Goal: Task Accomplishment & Management: Manage account settings

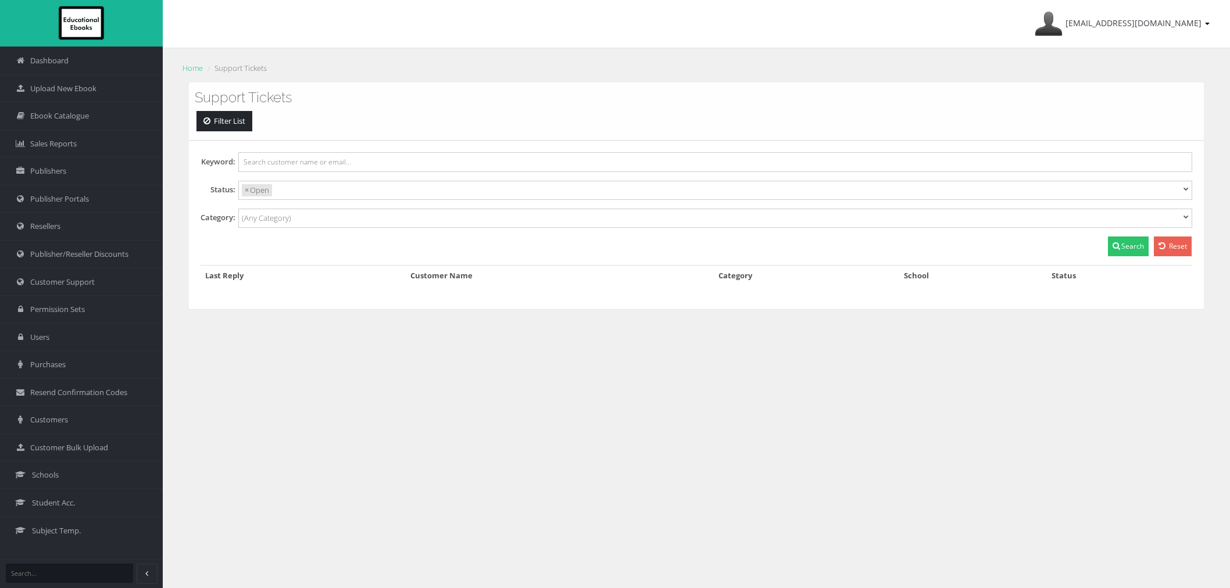
select select
click at [77, 279] on span "Customer Support" at bounding box center [62, 282] width 65 height 11
select select
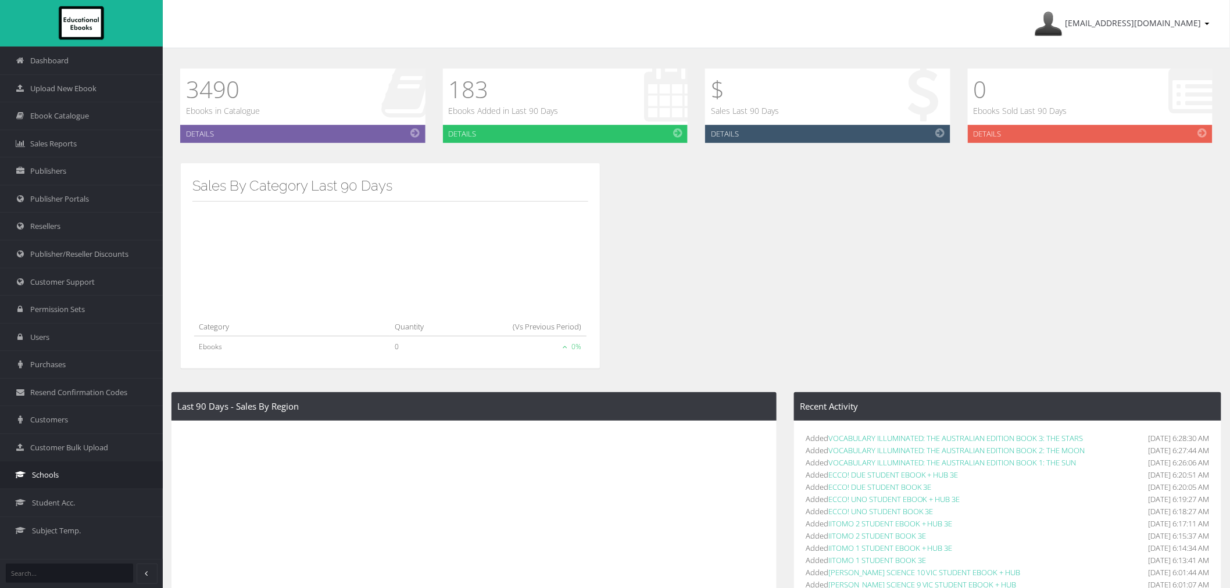
click at [80, 469] on link "Schools" at bounding box center [81, 475] width 163 height 28
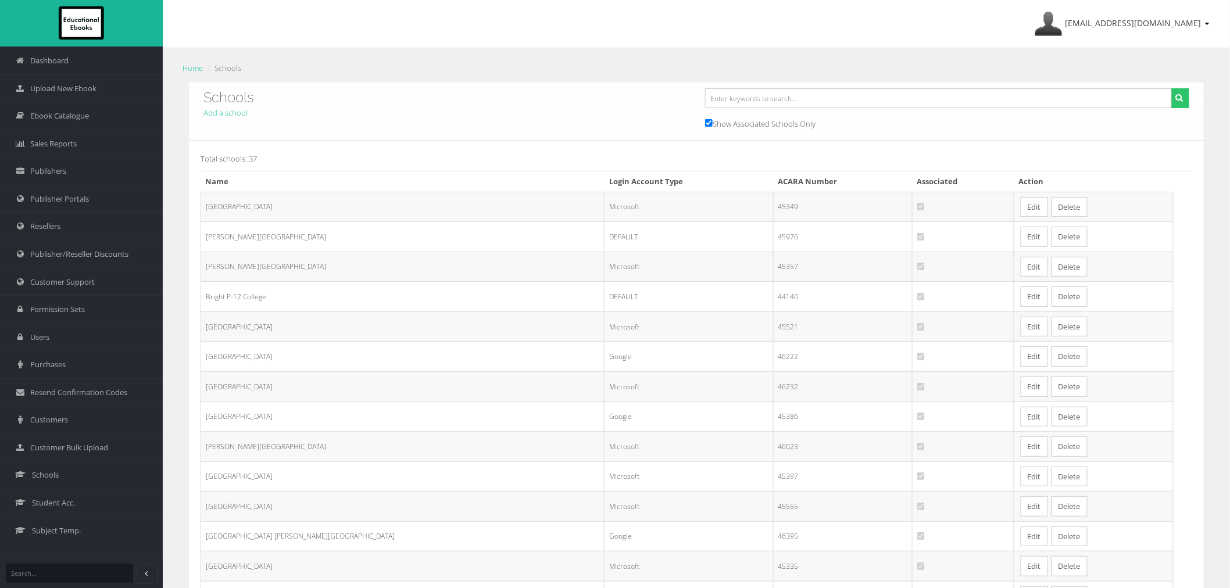
click at [1014, 269] on td "Edit Delete" at bounding box center [1093, 267] width 159 height 30
click at [1021, 269] on link "Edit" at bounding box center [1034, 267] width 27 height 20
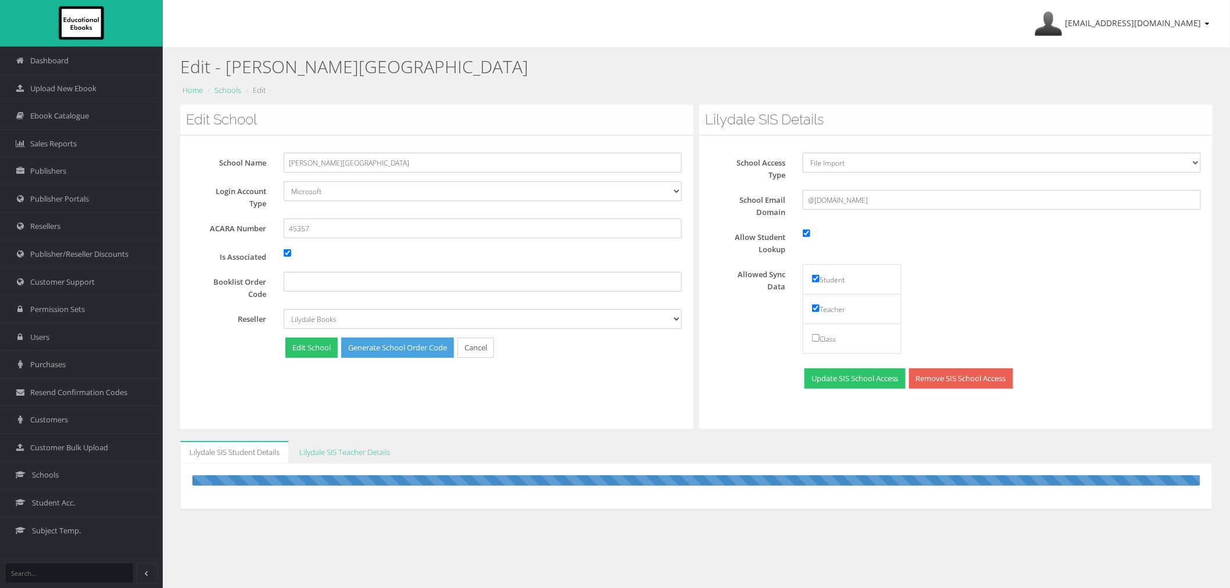
click at [512, 398] on div "Edit School School Name [PERSON_NAME][GEOGRAPHIC_DATA] Login Account Type Defau…" at bounding box center [436, 267] width 513 height 325
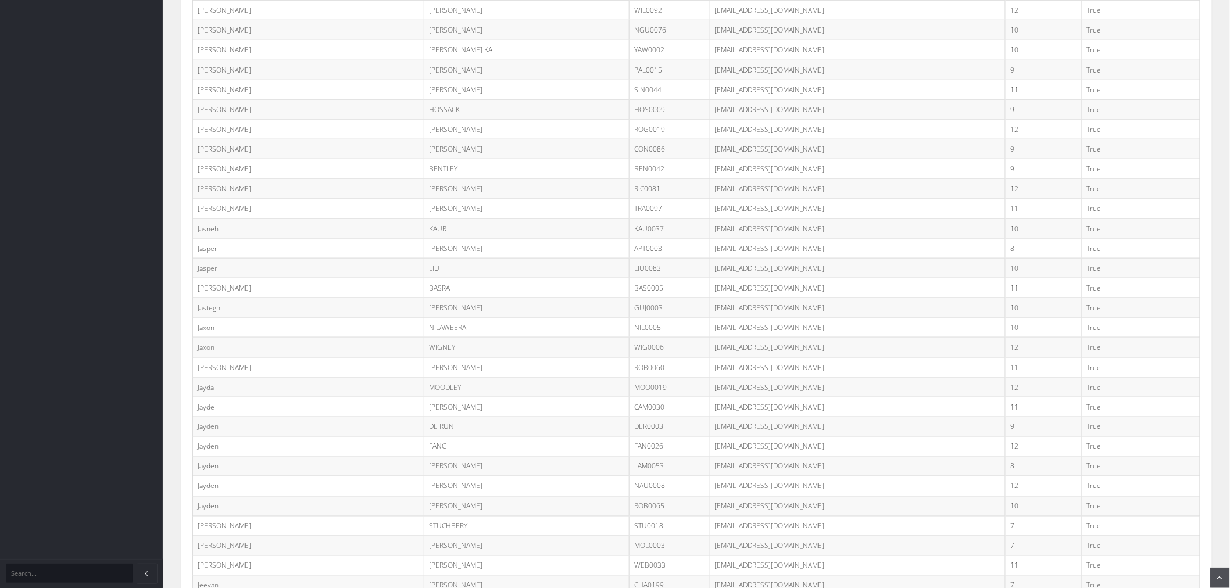
scroll to position [12300, 0]
click at [751, 277] on td "JLIEL@schools.vic.edu.au" at bounding box center [858, 267] width 296 height 20
copy tr "JLIEL@schools.vic.edu.au"
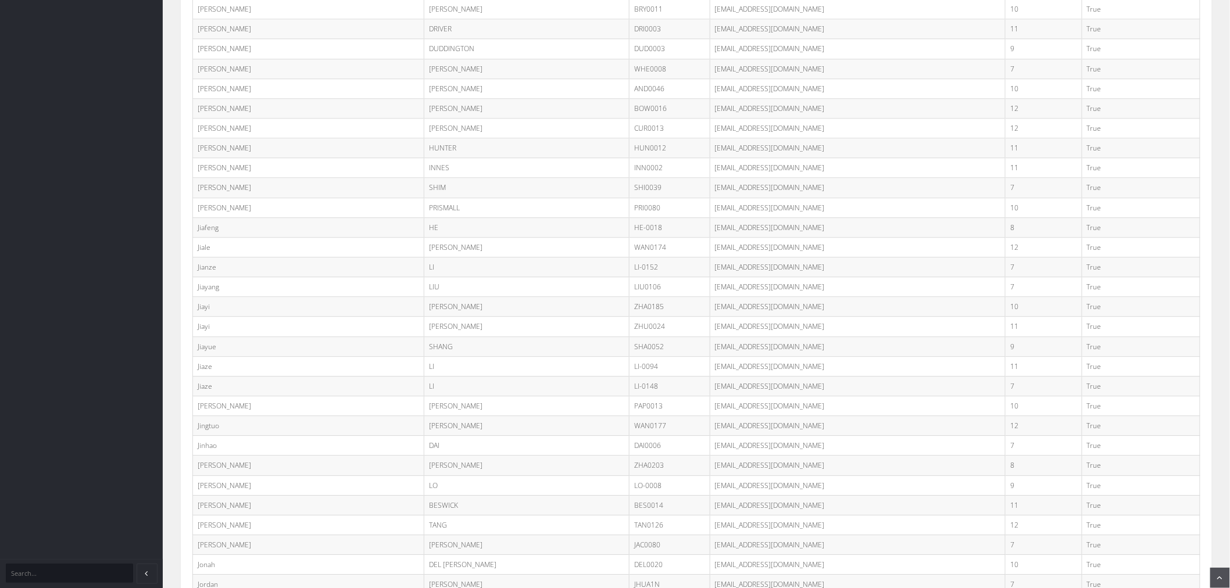
click at [198, 376] on td "Jiaze" at bounding box center [308, 366] width 231 height 20
copy td "Jiaze"
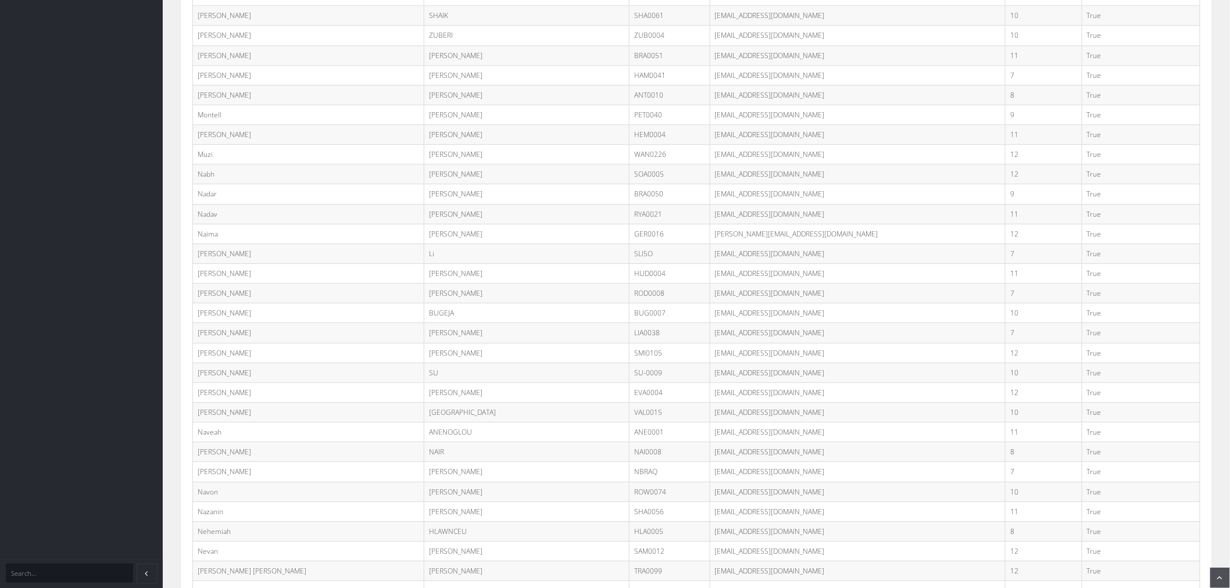
click at [204, 263] on td "Nancy" at bounding box center [308, 254] width 231 height 20
copy td "Nancy"
click at [737, 263] on td "SLI5O@schools.vic.edu.au" at bounding box center [858, 254] width 296 height 20
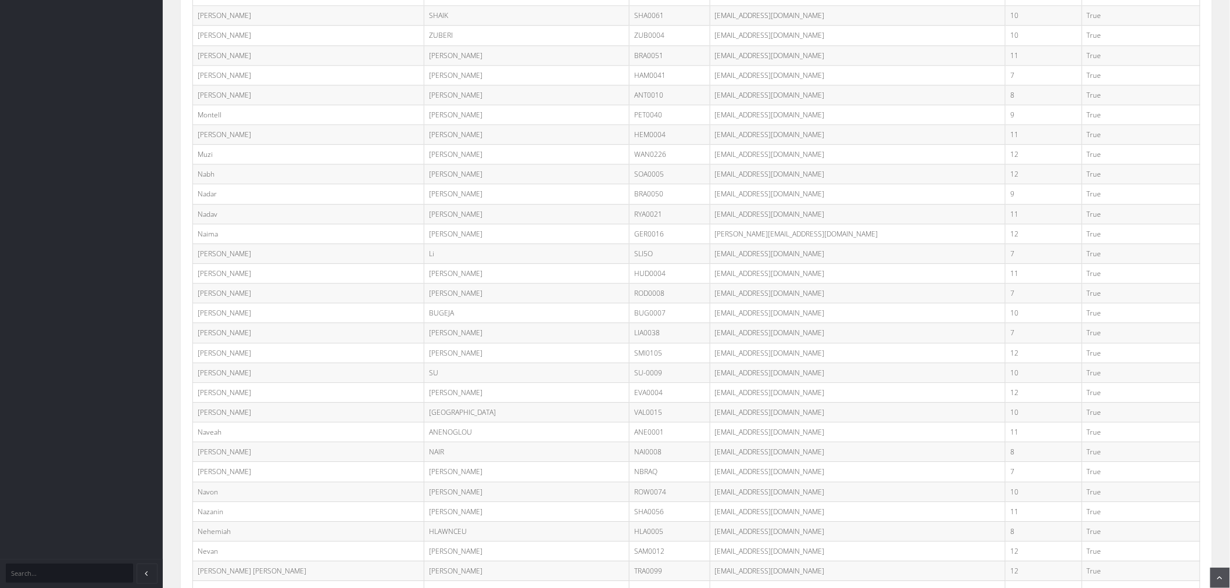
click at [737, 263] on td "SLI5O@schools.vic.edu.au" at bounding box center [858, 254] width 296 height 20
copy tr "SLI5O@schools.vic.edu.au"
click at [204, 254] on td "Songfei" at bounding box center [308, 244] width 231 height 20
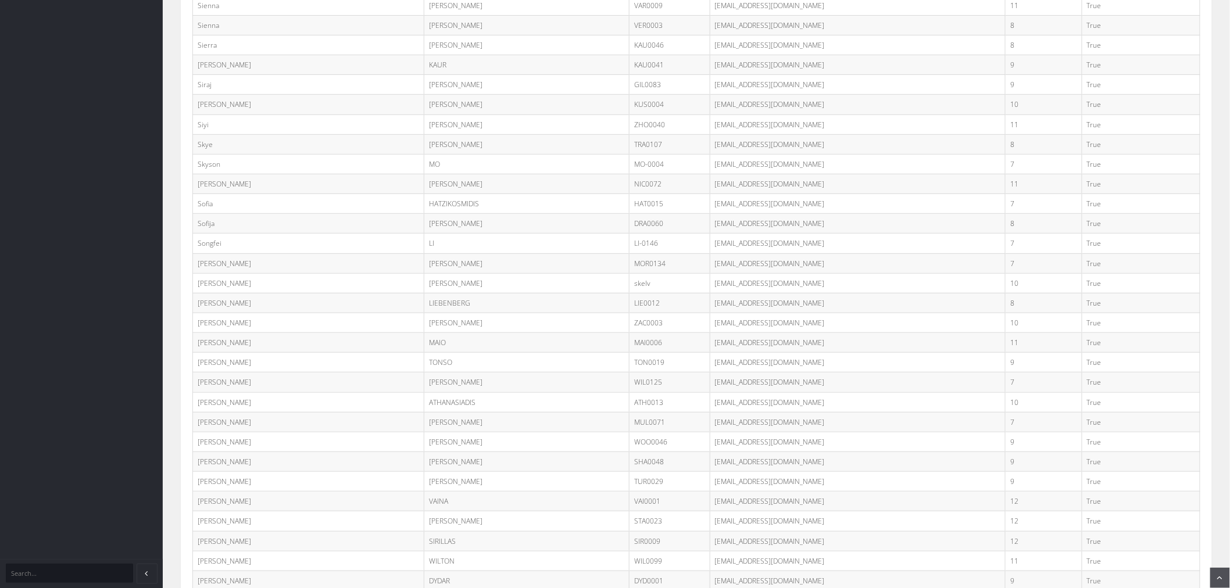
copy td "Songfei"
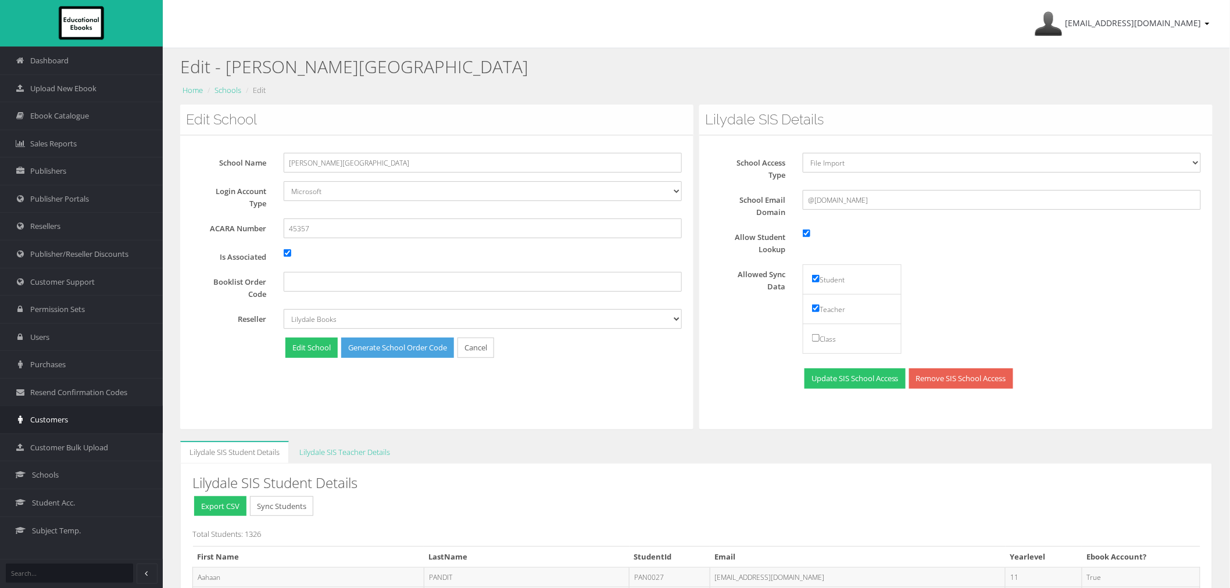
click at [88, 413] on link "Customers" at bounding box center [81, 420] width 163 height 28
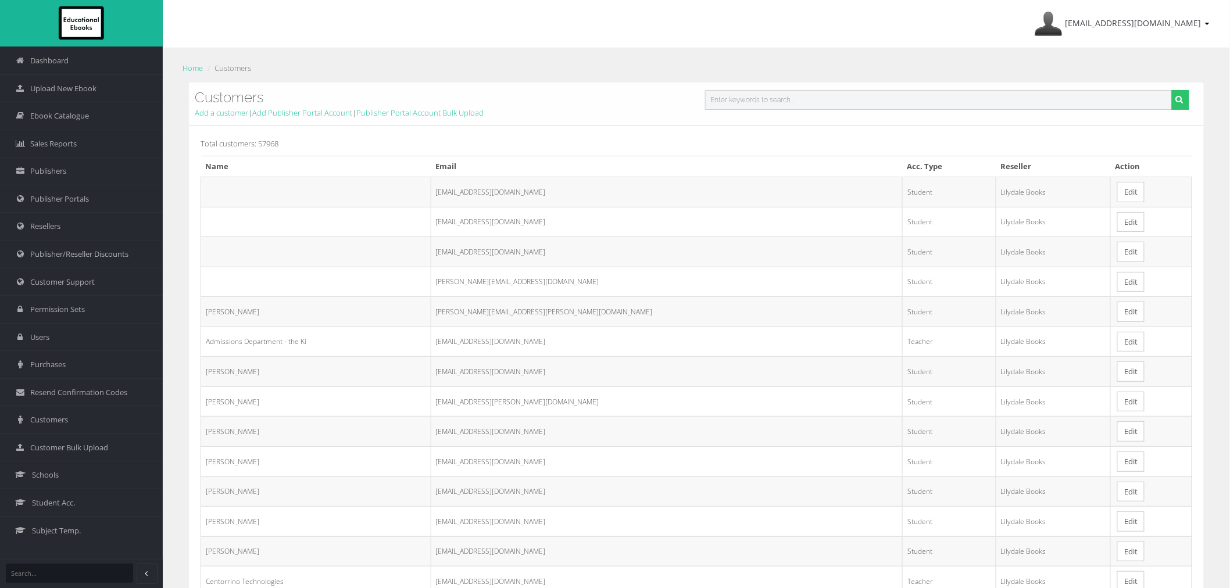
click at [724, 103] on input "text" at bounding box center [938, 100] width 467 height 20
paste input "[EMAIL_ADDRESS][DOMAIN_NAME]"
type input "[EMAIL_ADDRESS][DOMAIN_NAME]"
click at [1172, 90] on button "submit" at bounding box center [1181, 100] width 18 height 20
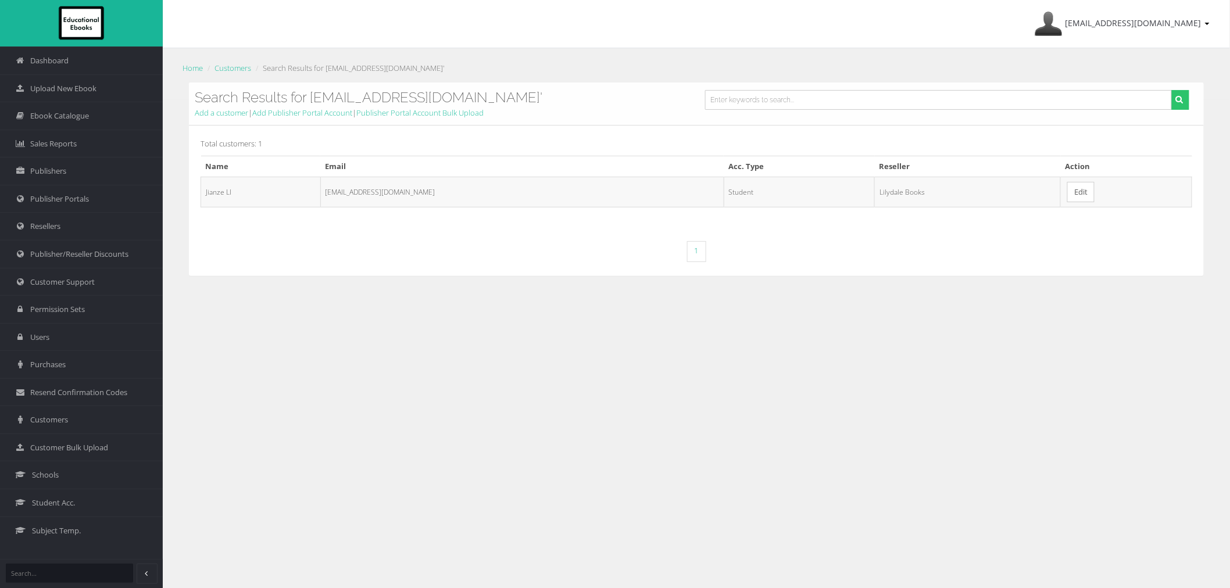
click at [1068, 186] on link "Edit" at bounding box center [1081, 192] width 27 height 20
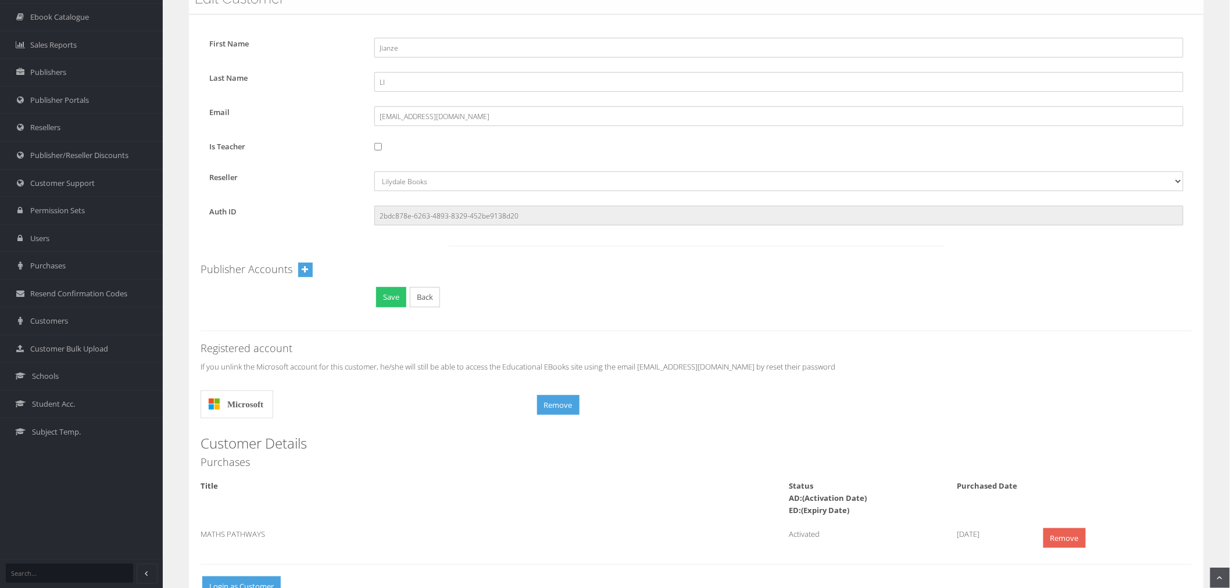
scroll to position [19, 0]
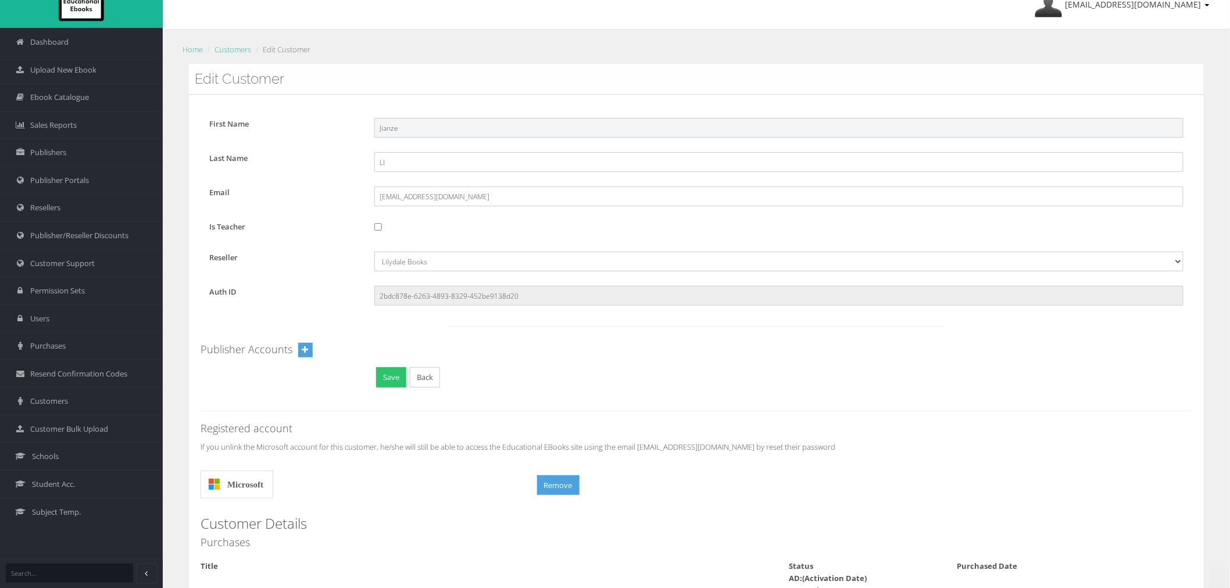
click at [390, 125] on input "Jianze" at bounding box center [778, 128] width 809 height 20
click at [63, 394] on link "Customers" at bounding box center [81, 401] width 163 height 28
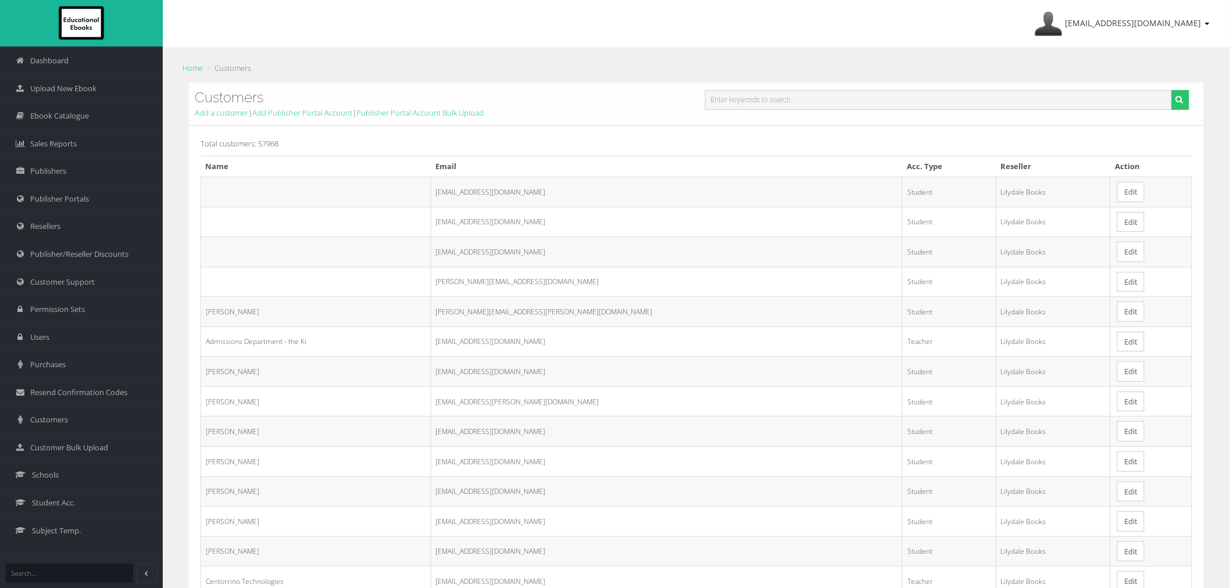
click at [768, 102] on input "text" at bounding box center [938, 100] width 467 height 20
paste input "[EMAIL_ADDRESS][DOMAIN_NAME]"
type input "[EMAIL_ADDRESS][DOMAIN_NAME]"
click at [1172, 90] on button "submit" at bounding box center [1181, 100] width 18 height 20
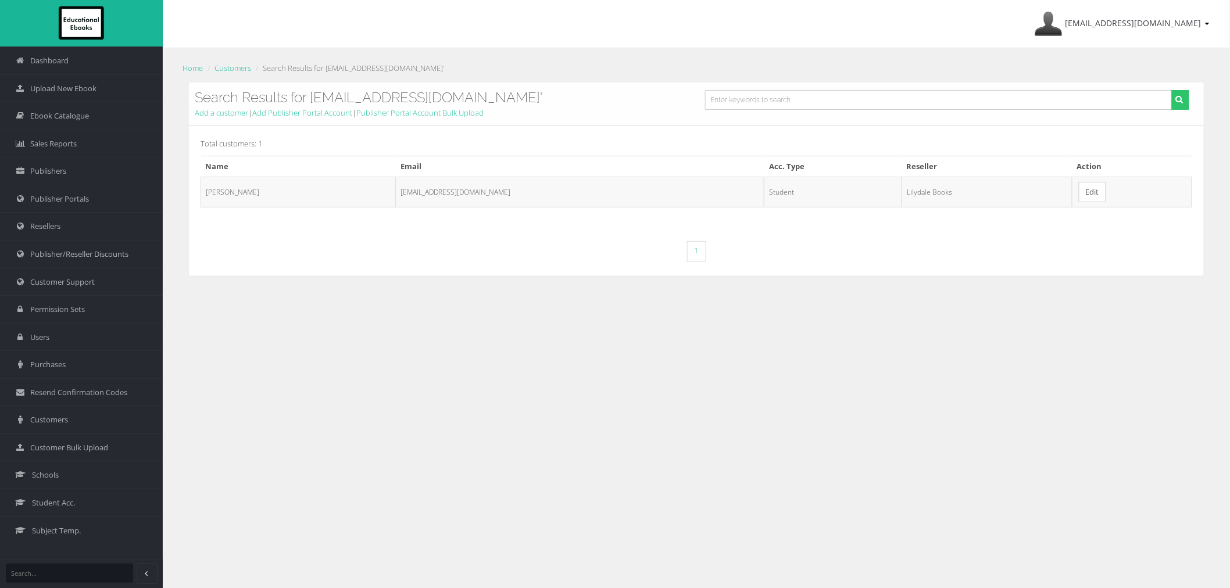
click at [1079, 194] on link "Edit" at bounding box center [1092, 192] width 27 height 20
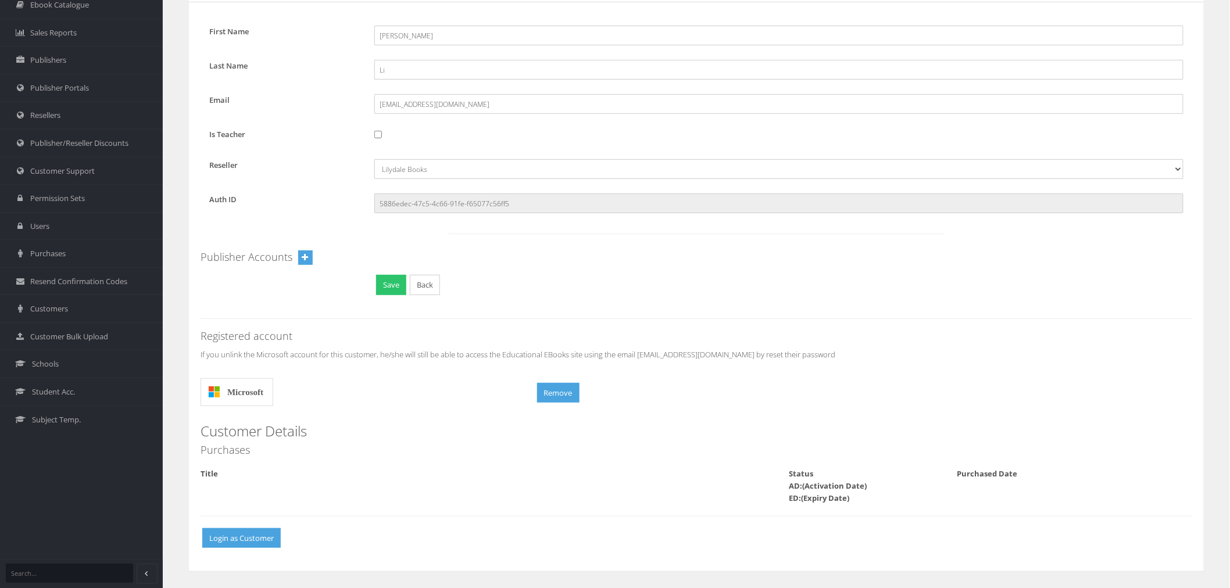
scroll to position [112, 0]
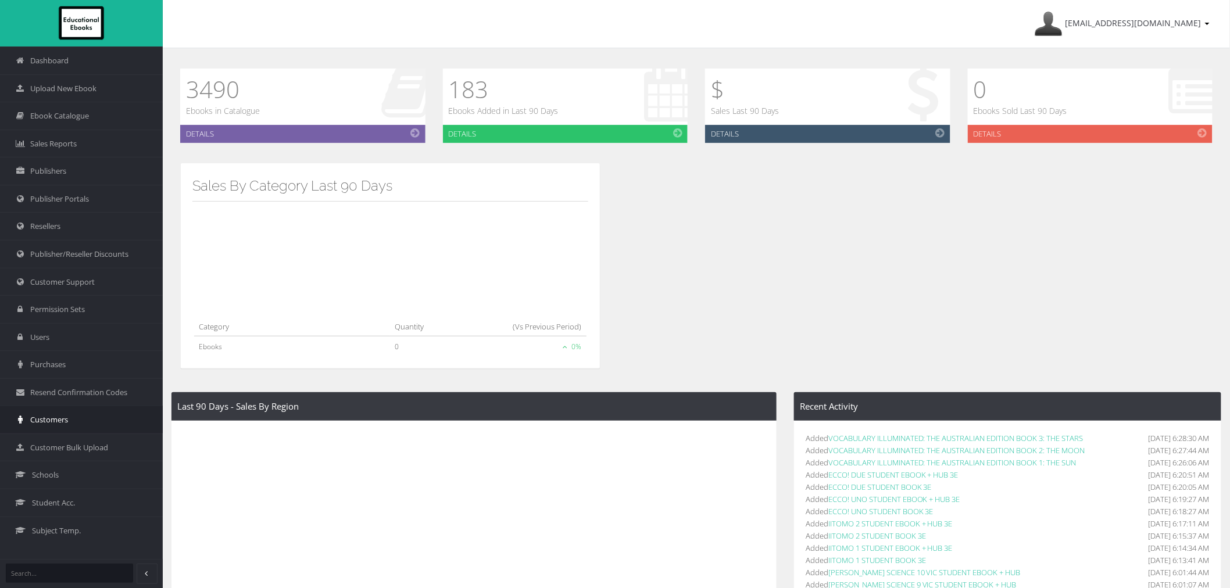
drag, startPoint x: 72, startPoint y: 415, endPoint x: 83, endPoint y: 413, distance: 11.7
click at [72, 415] on link "Customers" at bounding box center [81, 420] width 163 height 28
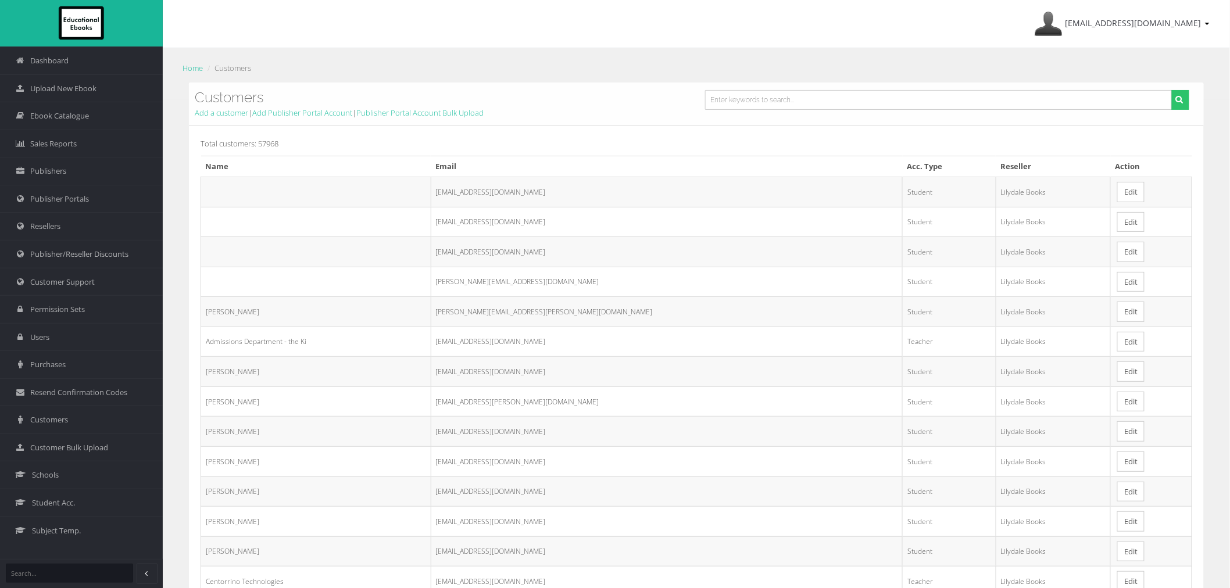
click at [892, 80] on div "Home Customers" at bounding box center [696, 71] width 1033 height 23
click at [890, 99] on input "text" at bounding box center [938, 100] width 467 height 20
paste input "[EMAIL_ADDRESS][DOMAIN_NAME]"
type input "[EMAIL_ADDRESS][DOMAIN_NAME]"
click at [1172, 90] on button "submit" at bounding box center [1181, 100] width 18 height 20
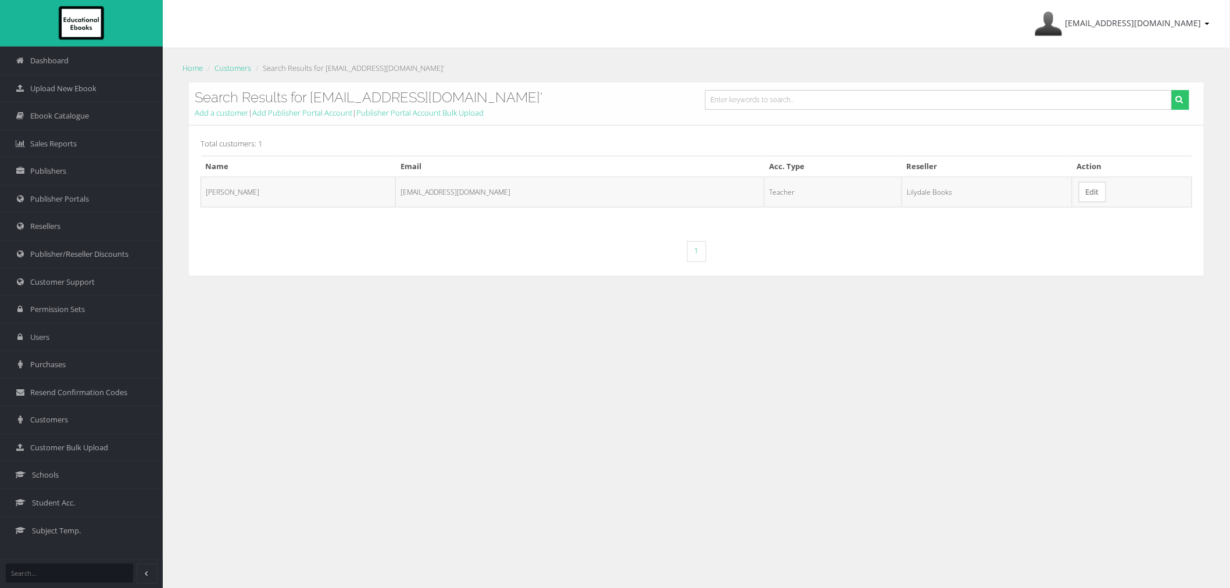
click at [1079, 200] on link "Edit" at bounding box center [1092, 192] width 27 height 20
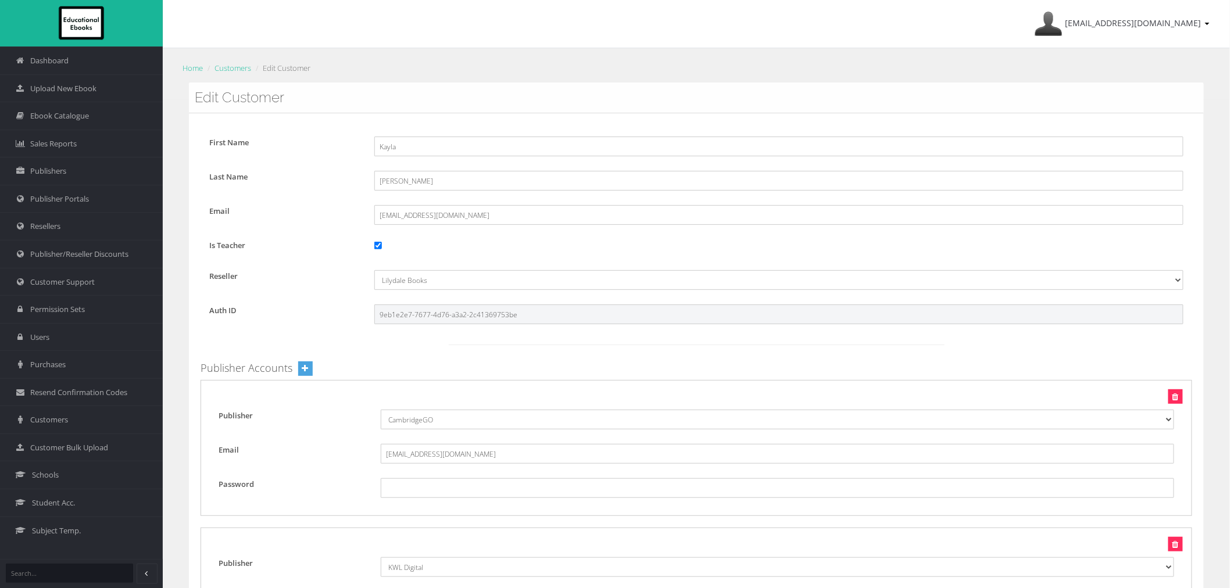
click at [420, 313] on input "9eb1e2e7-7677-4d76-a3a2-2c41369753be" at bounding box center [778, 315] width 809 height 20
click at [242, 72] on link "Customers" at bounding box center [233, 68] width 37 height 10
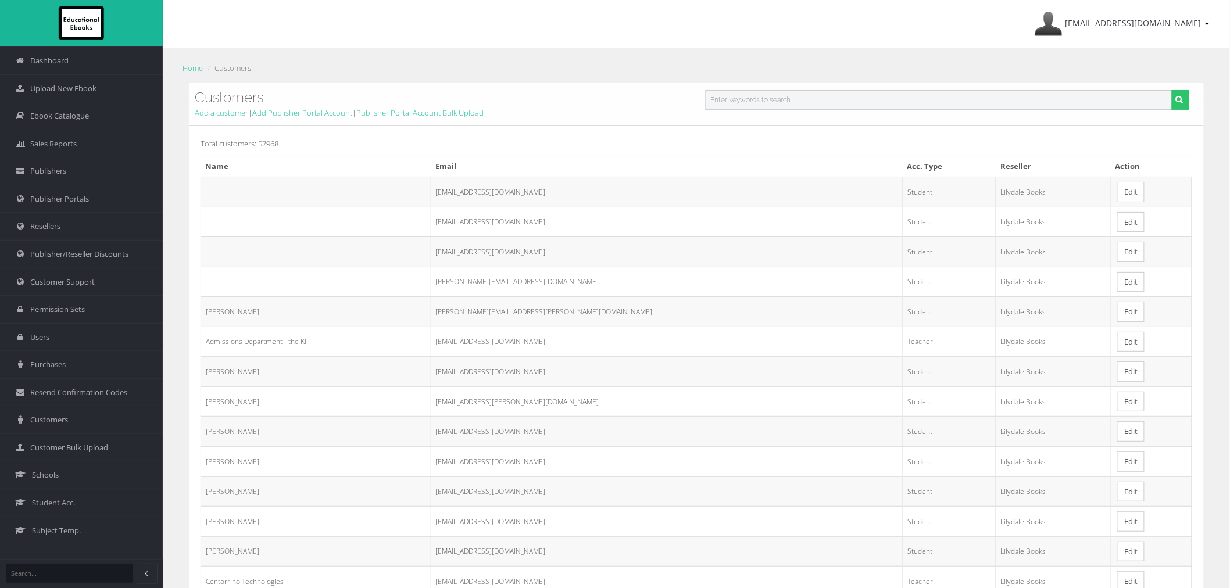
click at [883, 94] on input "text" at bounding box center [938, 100] width 467 height 20
paste input "durling_k@materchristi.edu.au"
type input "durling_k@materchristi.edu.au"
click at [1172, 90] on button "submit" at bounding box center [1181, 100] width 18 height 20
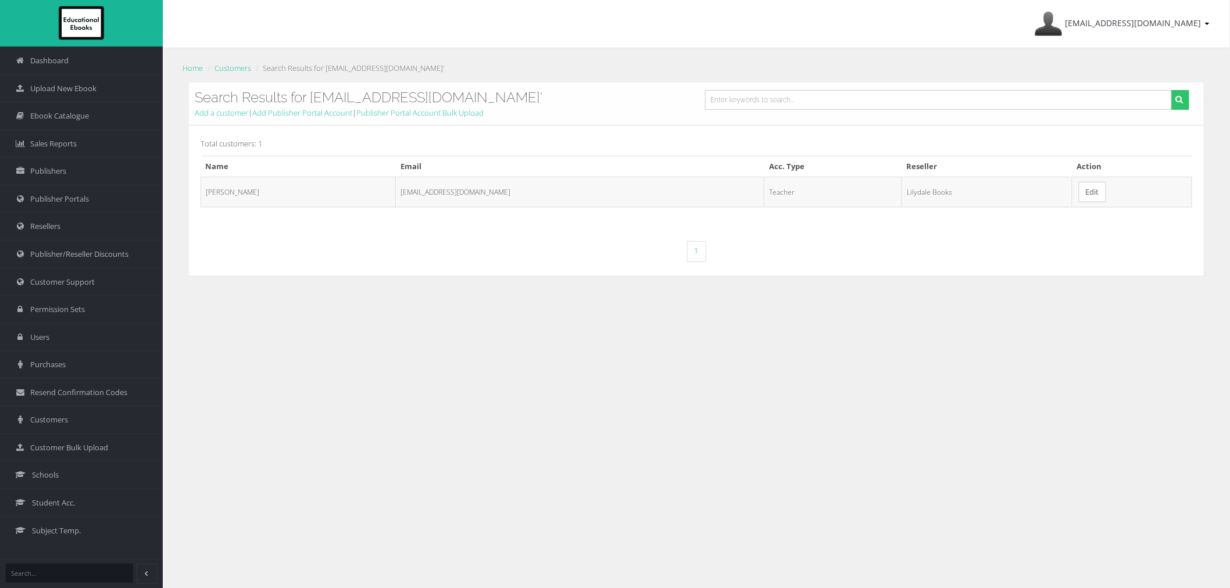
click at [1082, 195] on link "Edit" at bounding box center [1092, 192] width 27 height 20
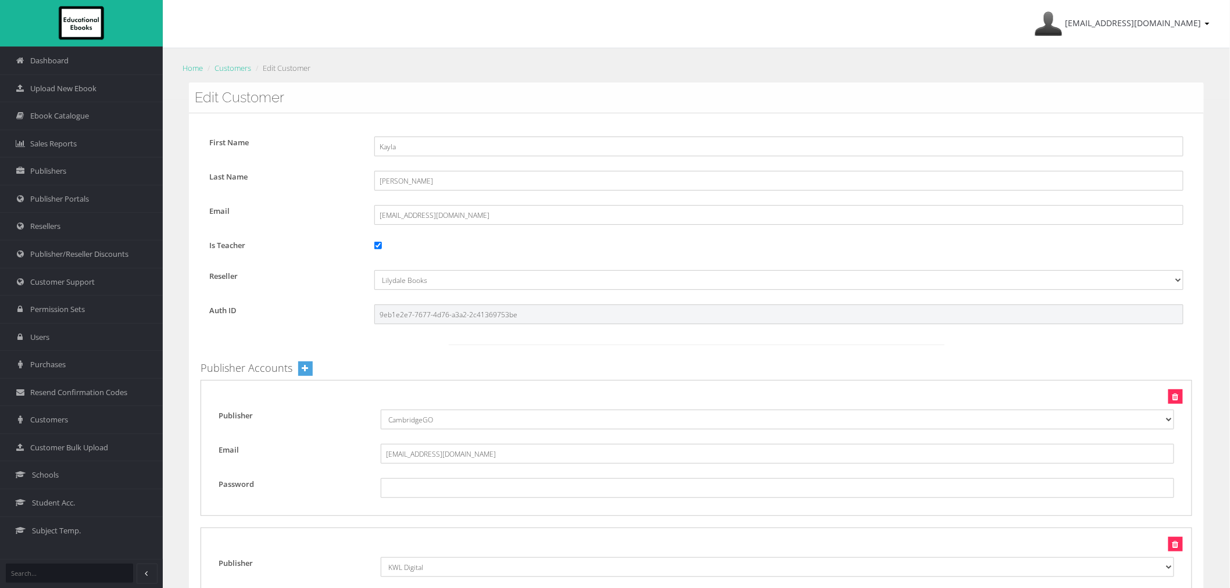
click at [427, 318] on input "9eb1e2e7-7677-4d76-a3a2-2c41369753be" at bounding box center [778, 315] width 809 height 20
click at [427, 317] on input "9eb1e2e7-7677-4d76-a3a2-2c41369753be" at bounding box center [778, 315] width 809 height 20
click at [240, 67] on link "Customers" at bounding box center [233, 68] width 37 height 10
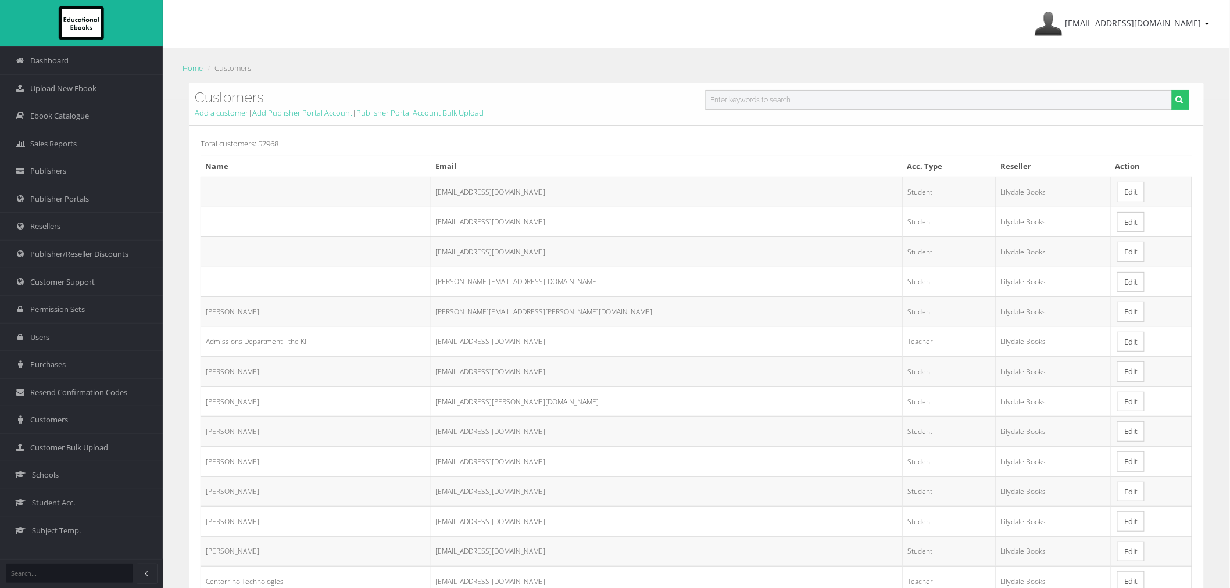
click at [851, 106] on input "text" at bounding box center [938, 100] width 467 height 20
paste input "[EMAIL_ADDRESS][DOMAIN_NAME]"
type input "[EMAIL_ADDRESS][DOMAIN_NAME]"
click at [1172, 90] on button "submit" at bounding box center [1181, 100] width 18 height 20
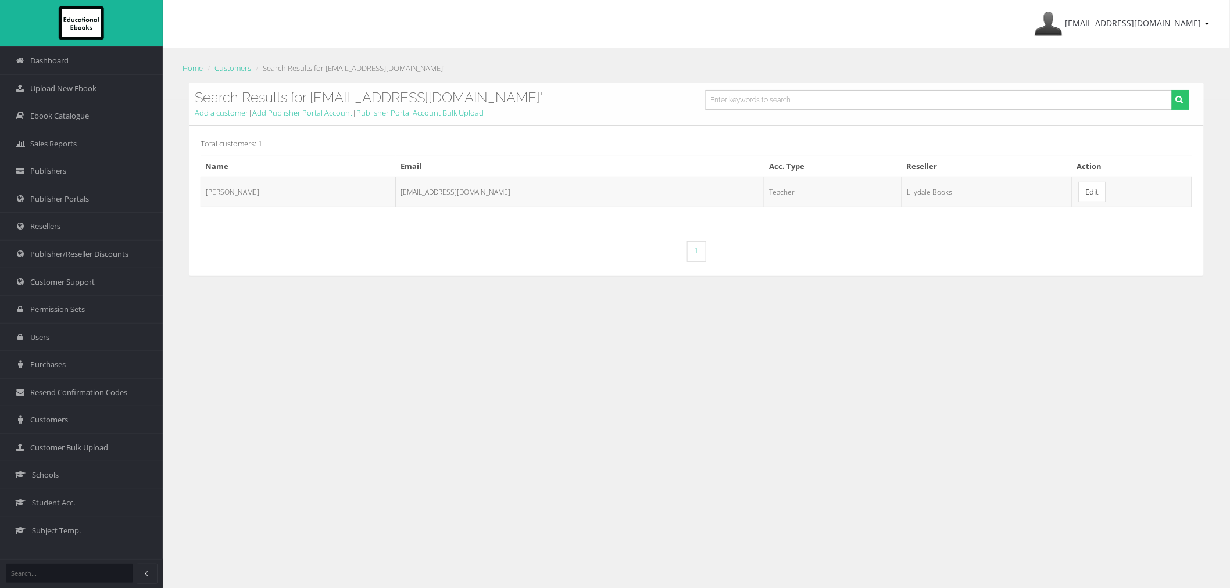
click at [1106, 185] on link "Edit" at bounding box center [1092, 192] width 27 height 20
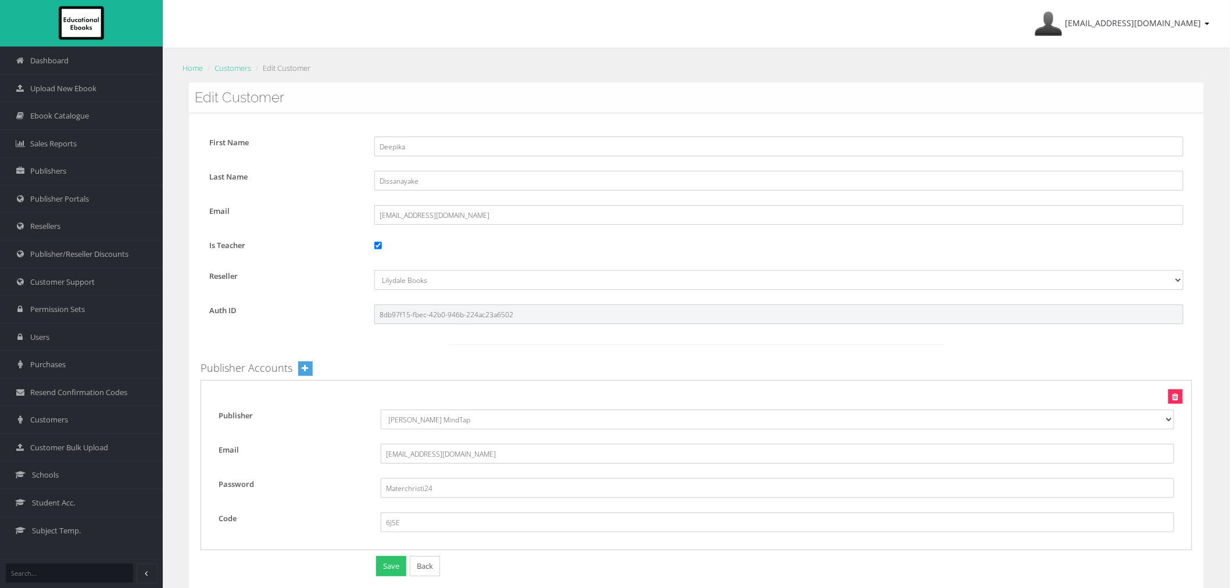
click at [447, 307] on input "8db97f15-fbec-42b0-946b-224ac23a6502" at bounding box center [778, 315] width 809 height 20
click at [1132, 33] on link "ayesha@educationalebooks.com.au" at bounding box center [1122, 24] width 187 height 48
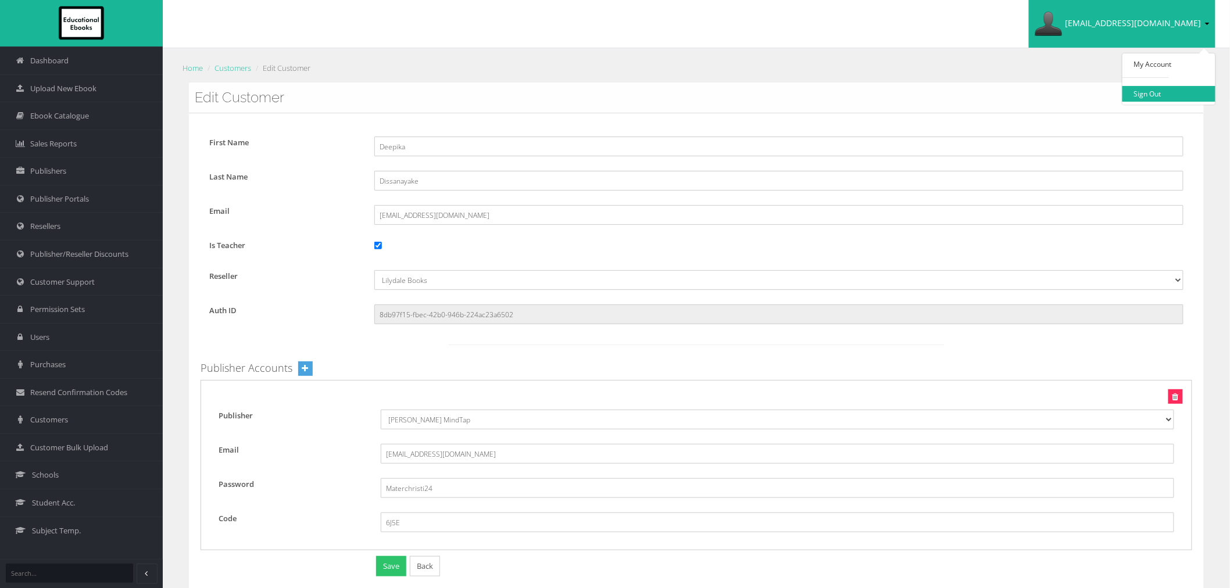
click at [1154, 88] on link "Sign Out" at bounding box center [1169, 94] width 93 height 16
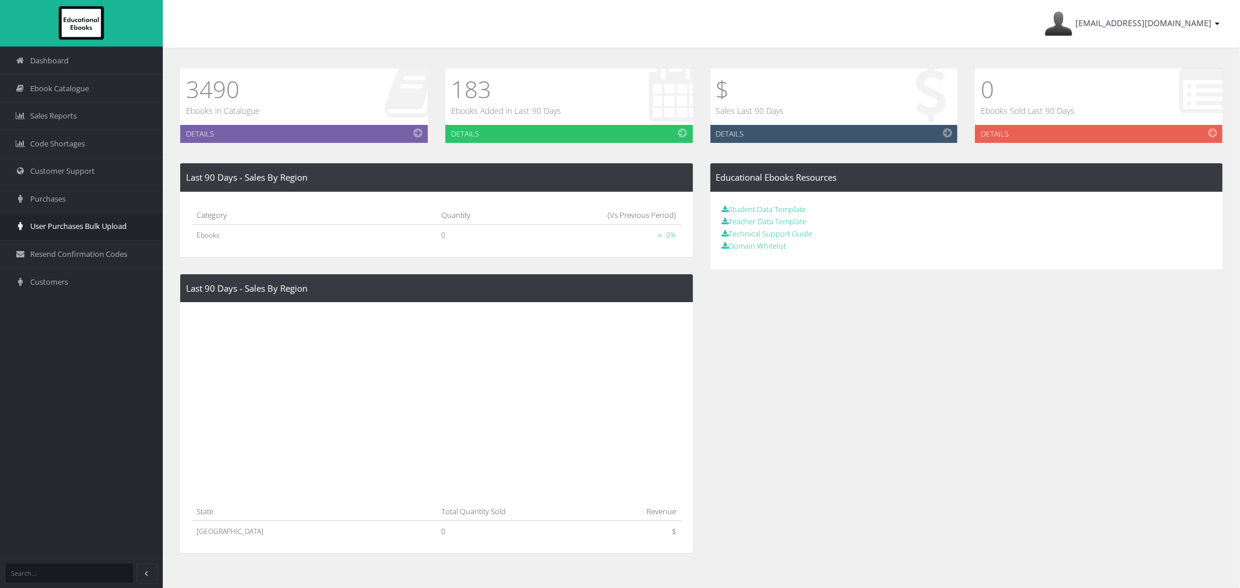
click at [120, 221] on link "User Purchases Bulk Upload" at bounding box center [81, 226] width 163 height 28
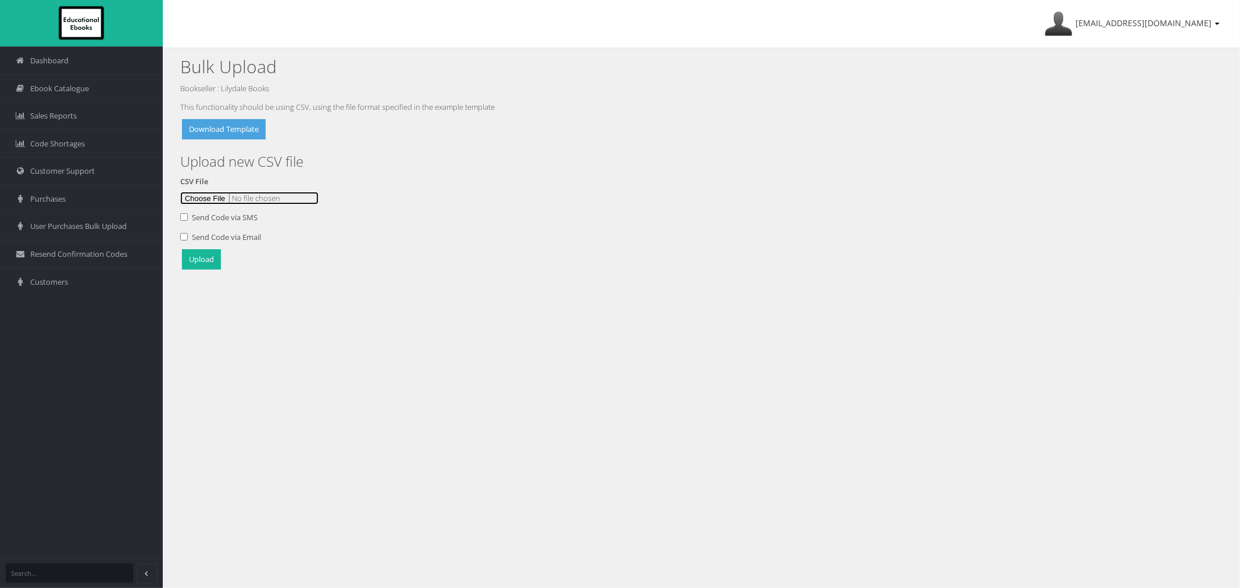
click at [202, 198] on input "file" at bounding box center [249, 198] width 138 height 13
type input "C:\fakepath\Mater Christi College [DATE]csv"
click at [201, 257] on button "Upload" at bounding box center [201, 259] width 39 height 20
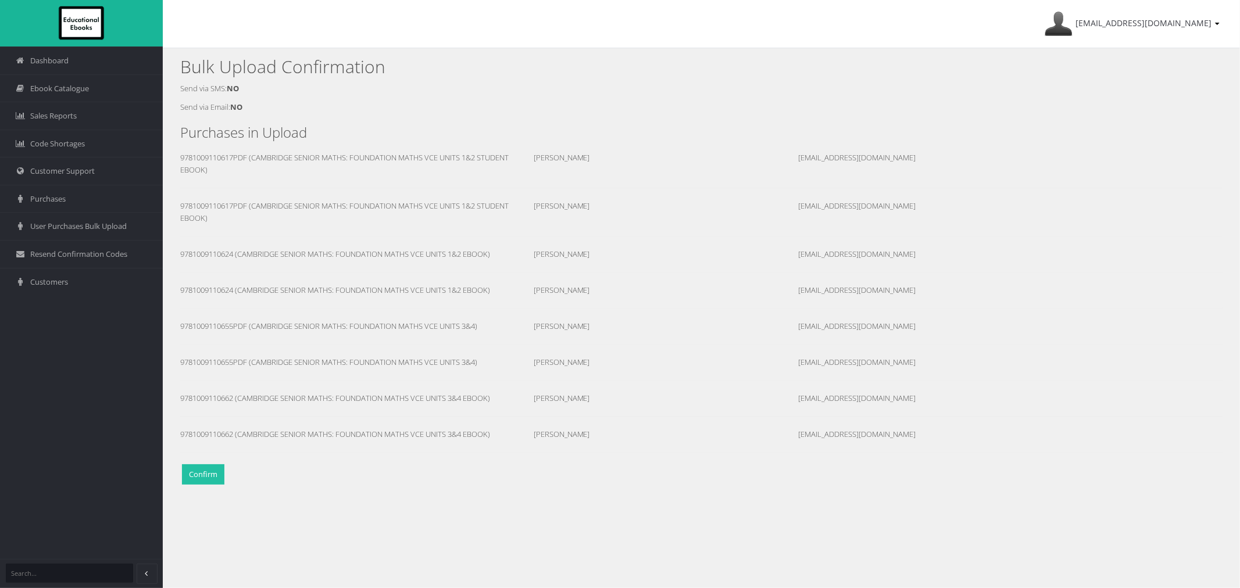
click at [204, 477] on button "Confirm" at bounding box center [203, 475] width 42 height 20
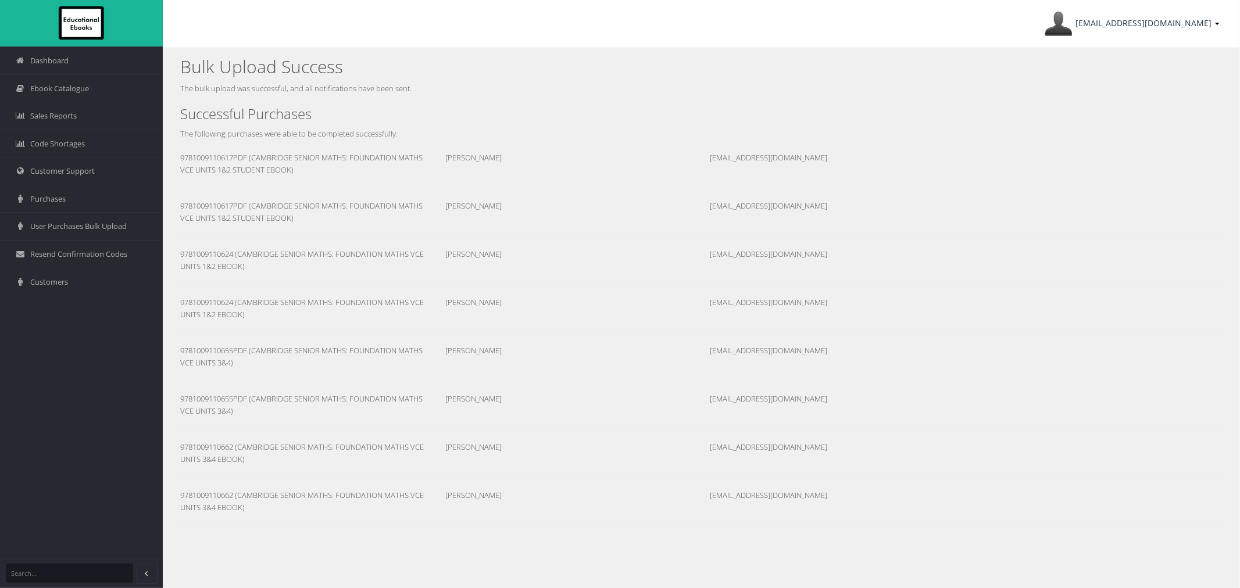
click at [1073, 29] on img at bounding box center [1059, 24] width 28 height 28
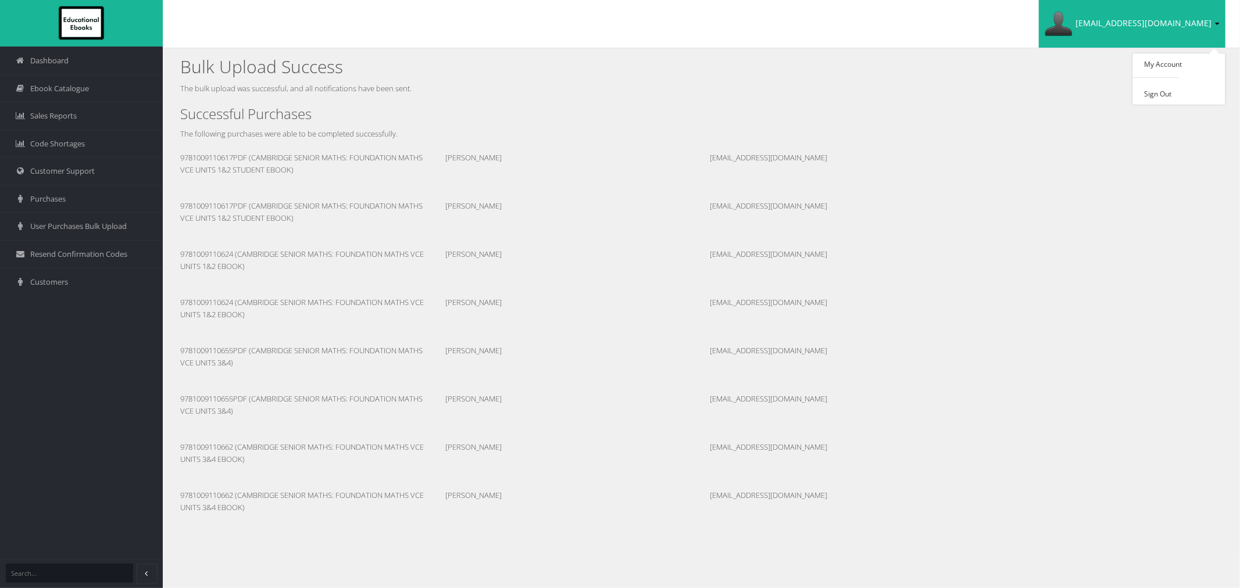
click at [793, 112] on h3 "Successful Purchases" at bounding box center [701, 113] width 1043 height 15
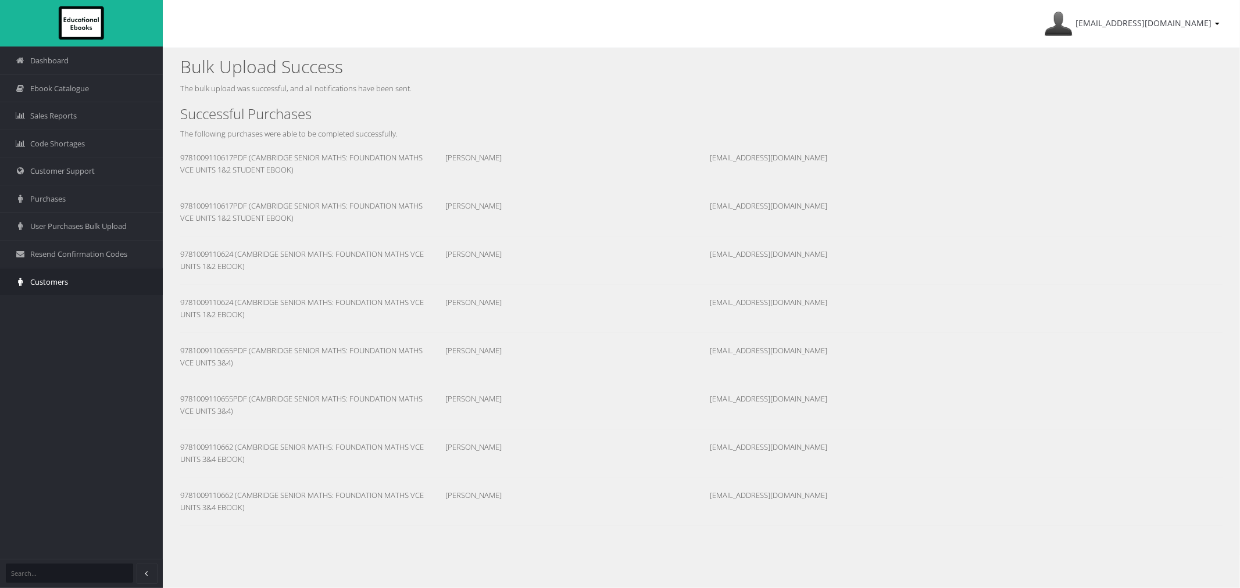
click at [62, 285] on span "Customers" at bounding box center [49, 282] width 38 height 11
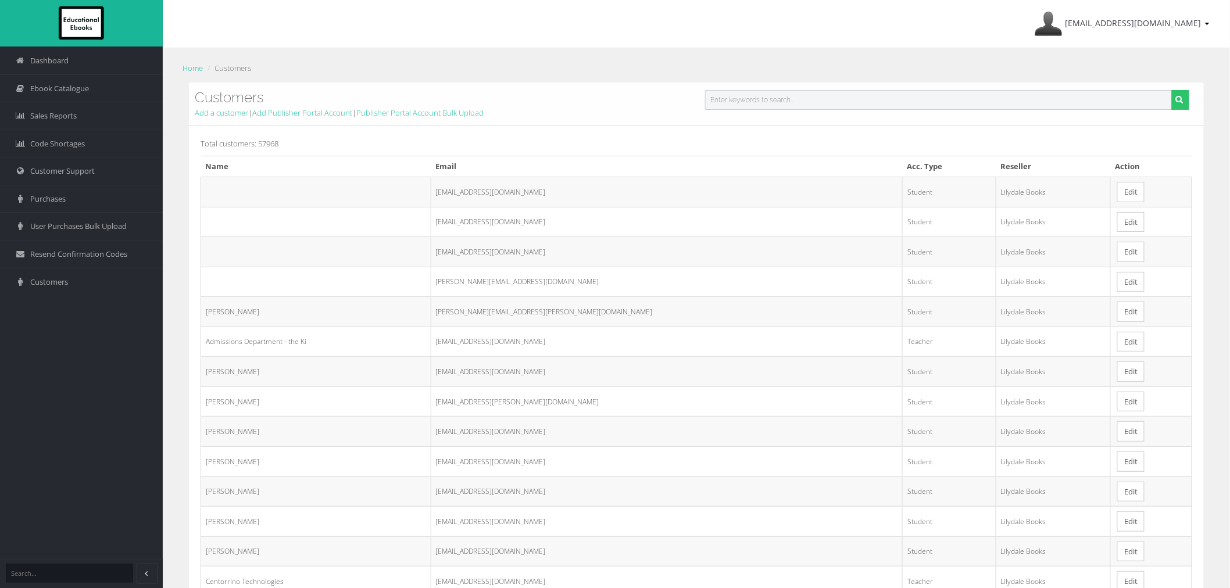
click at [809, 99] on input "text" at bounding box center [938, 100] width 467 height 20
paste input "[PERSON_NAME][EMAIL_ADDRESS][DOMAIN_NAME]"
type input "[PERSON_NAME][EMAIL_ADDRESS][DOMAIN_NAME]"
click at [1172, 90] on button "submit" at bounding box center [1181, 100] width 18 height 20
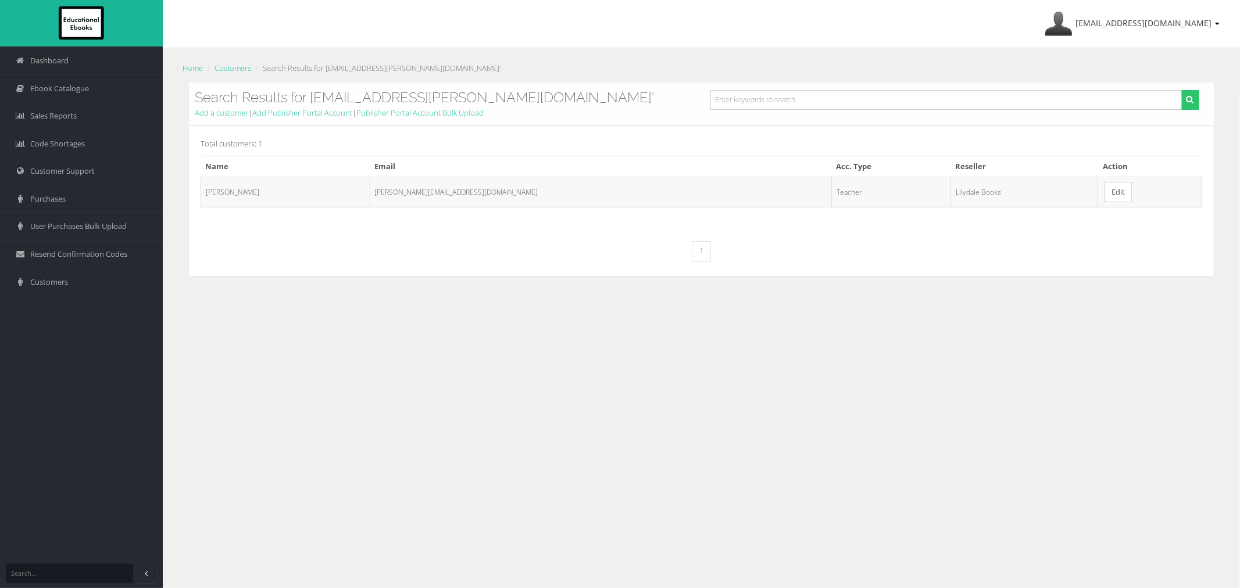
click at [1105, 196] on link "Edit" at bounding box center [1118, 192] width 27 height 20
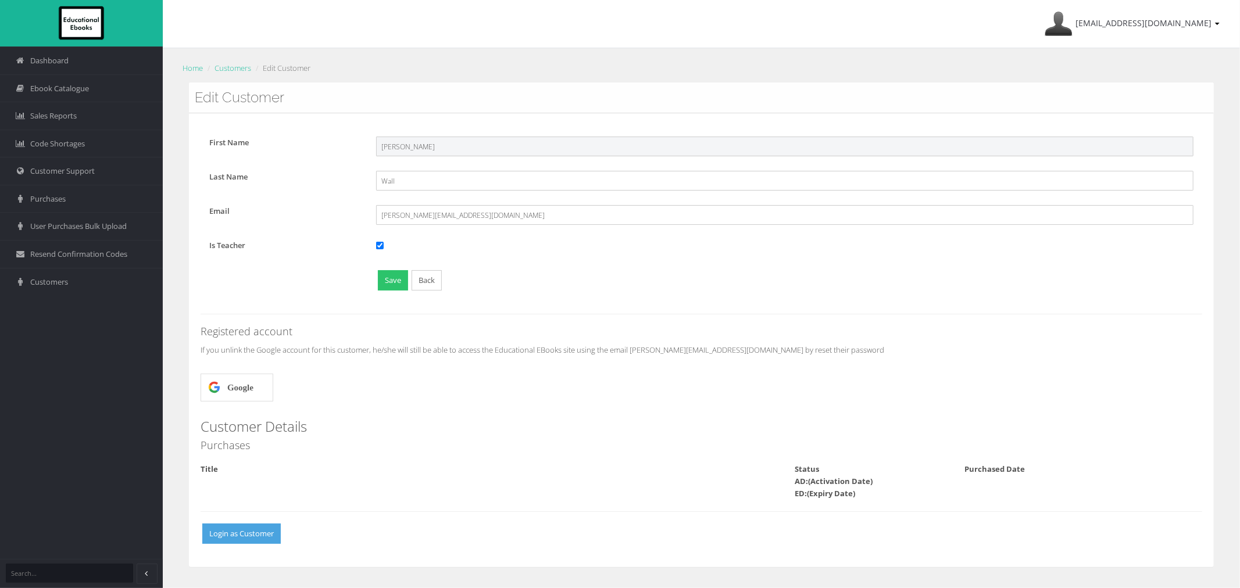
drag, startPoint x: 415, startPoint y: 150, endPoint x: 363, endPoint y: 150, distance: 51.7
click at [363, 150] on div "First Name [PERSON_NAME]" at bounding box center [702, 147] width 1002 height 20
click at [609, 269] on form "First Name [PERSON_NAME] Last Name Wall Email [PERSON_NAME][EMAIL_ADDRESS][DOMA…" at bounding box center [702, 213] width 1002 height 177
drag, startPoint x: 398, startPoint y: 184, endPoint x: 363, endPoint y: 183, distance: 34.3
click at [363, 183] on div "Last Name Wall" at bounding box center [702, 181] width 1002 height 20
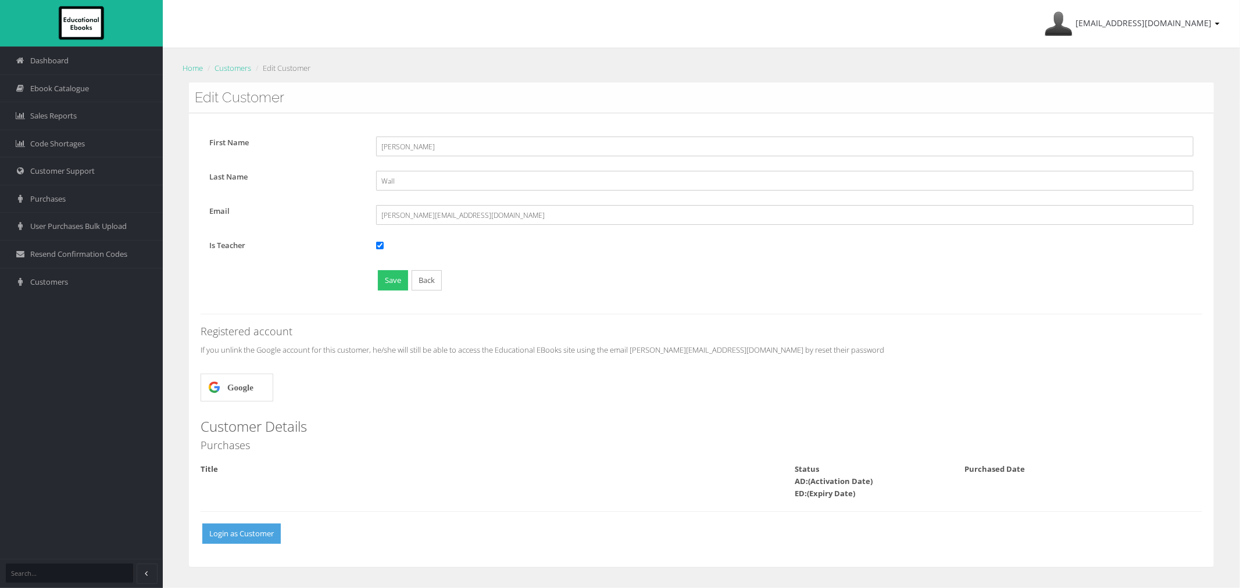
click at [660, 304] on div "First Name [PERSON_NAME] Last Name Wall Email [PERSON_NAME][EMAIL_ADDRESS][DOMA…" at bounding box center [701, 340] width 1025 height 454
drag, startPoint x: 470, startPoint y: 212, endPoint x: 351, endPoint y: 212, distance: 118.6
click at [351, 212] on div "Email [PERSON_NAME][EMAIL_ADDRESS][DOMAIN_NAME]" at bounding box center [702, 215] width 1002 height 20
click at [1136, 31] on link "[EMAIL_ADDRESS][DOMAIN_NAME]" at bounding box center [1132, 24] width 187 height 48
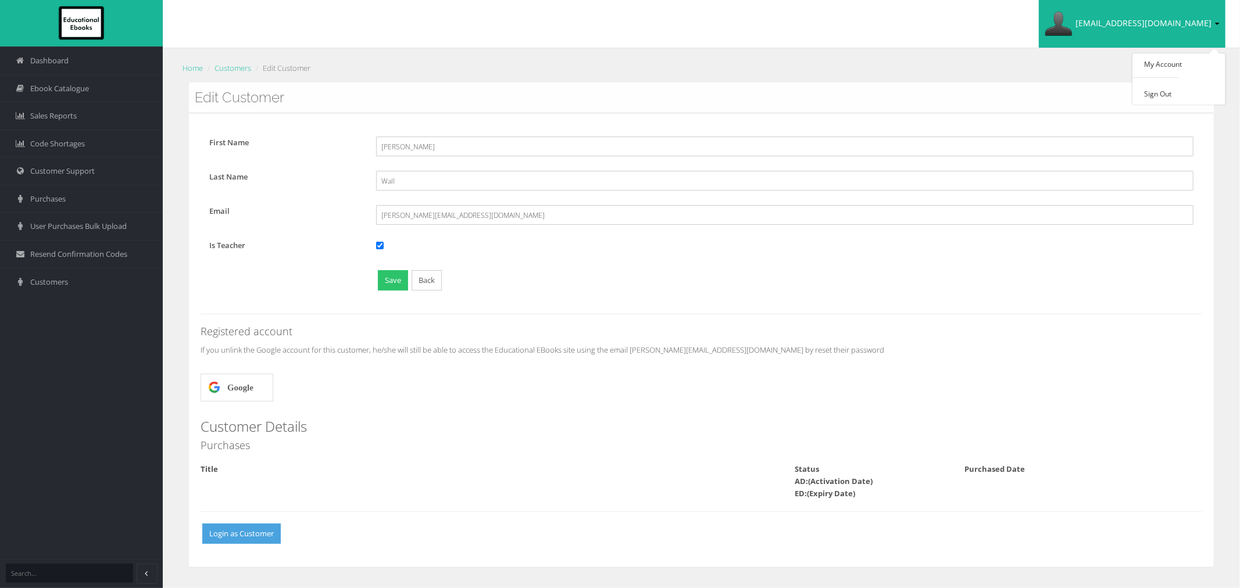
click at [385, 385] on div "Google" at bounding box center [362, 388] width 340 height 40
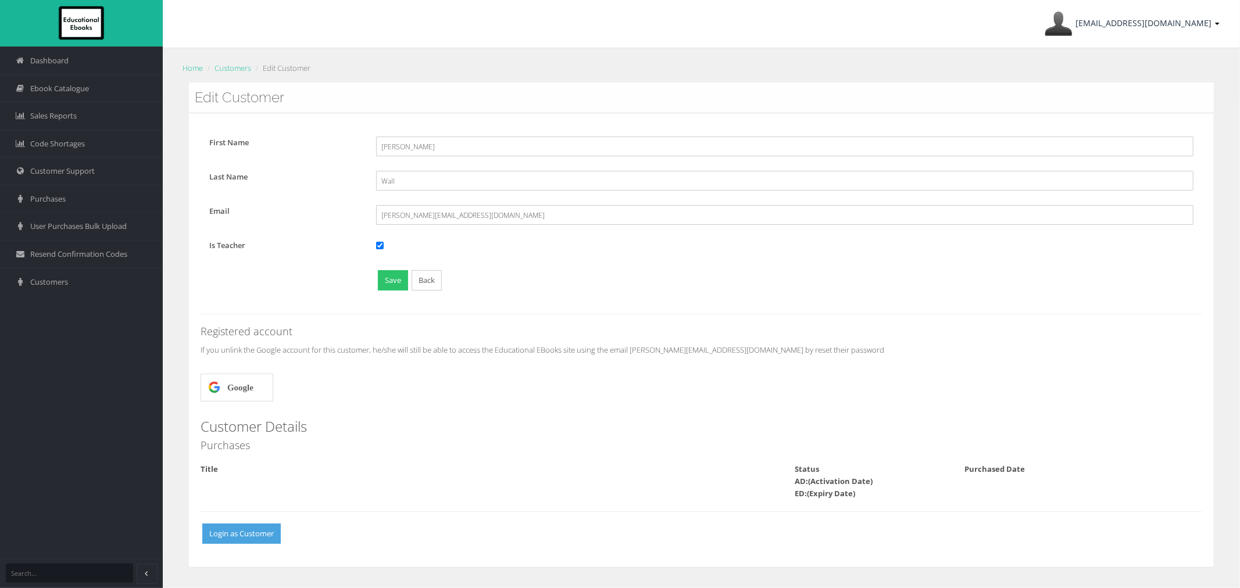
click at [1150, 29] on link "[EMAIL_ADDRESS][DOMAIN_NAME]" at bounding box center [1132, 24] width 187 height 48
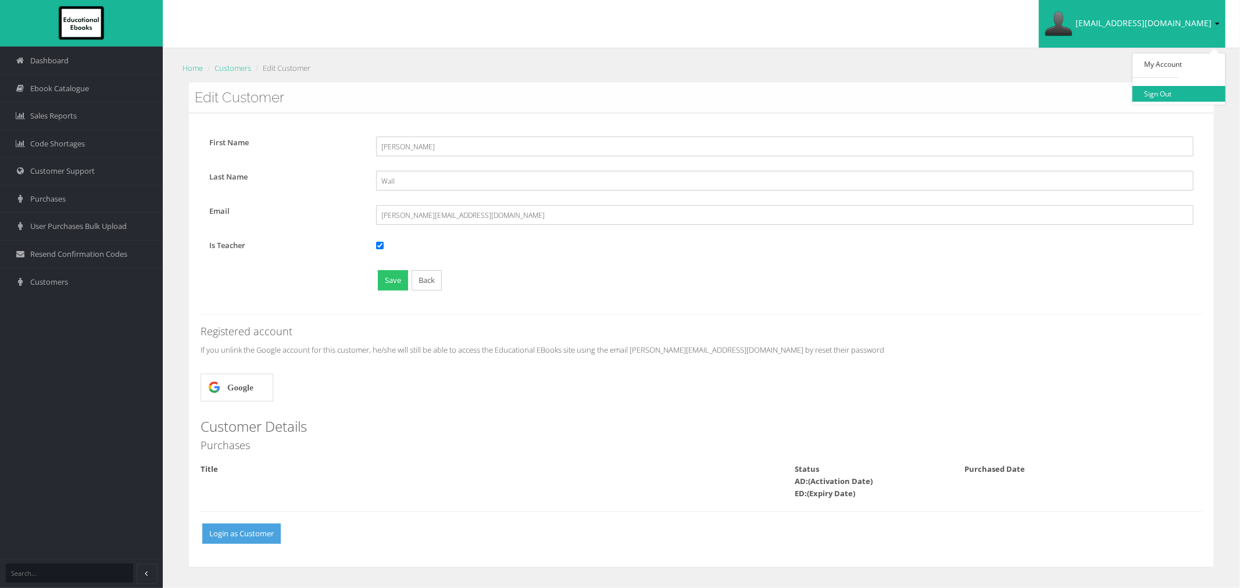
click at [1156, 97] on link "Sign Out" at bounding box center [1179, 94] width 93 height 16
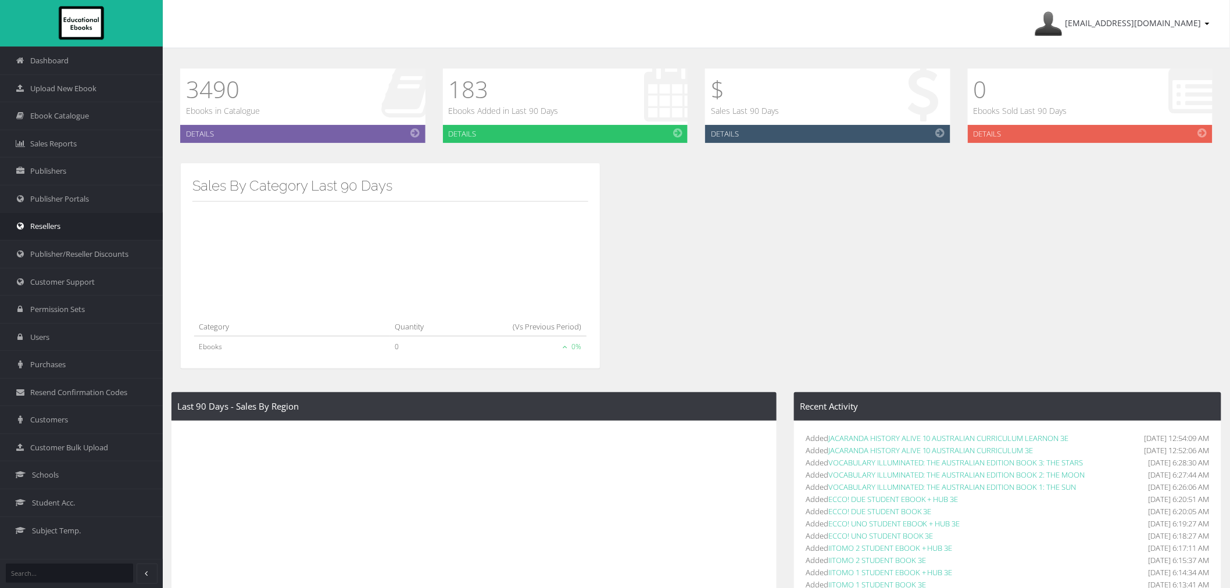
click at [41, 220] on link "Resellers" at bounding box center [81, 226] width 163 height 28
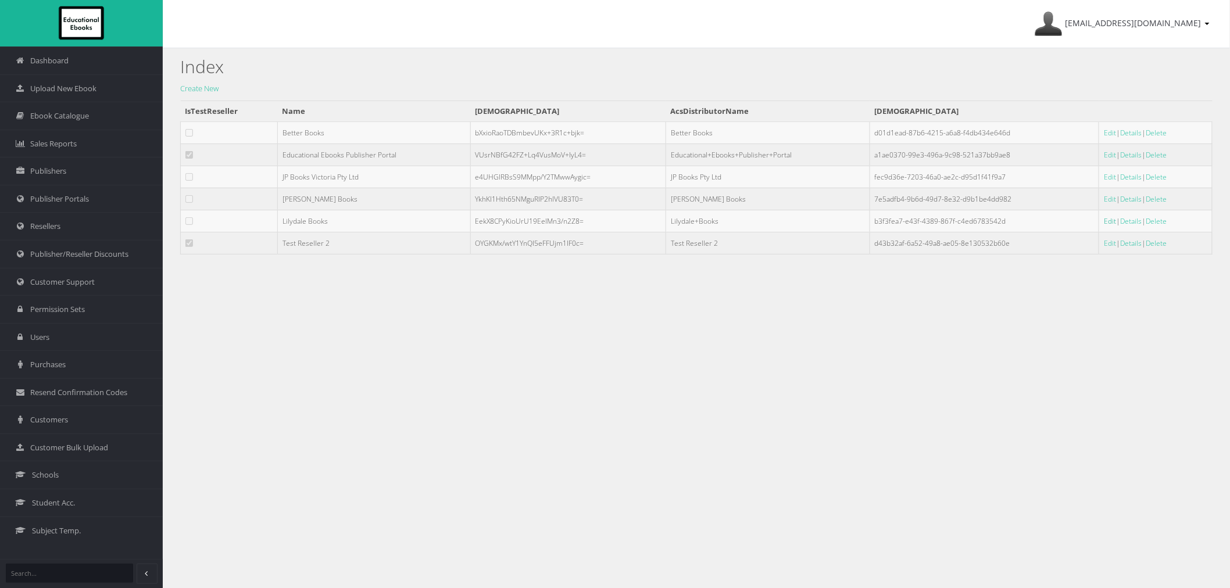
click at [1104, 223] on link "Edit" at bounding box center [1110, 221] width 12 height 10
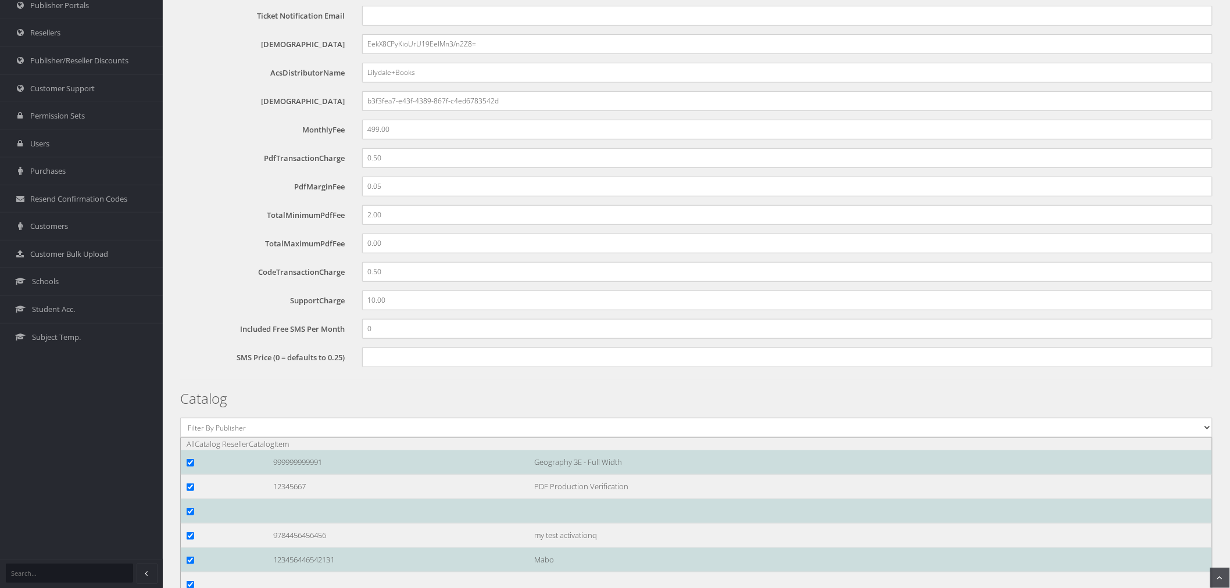
scroll to position [442, 0]
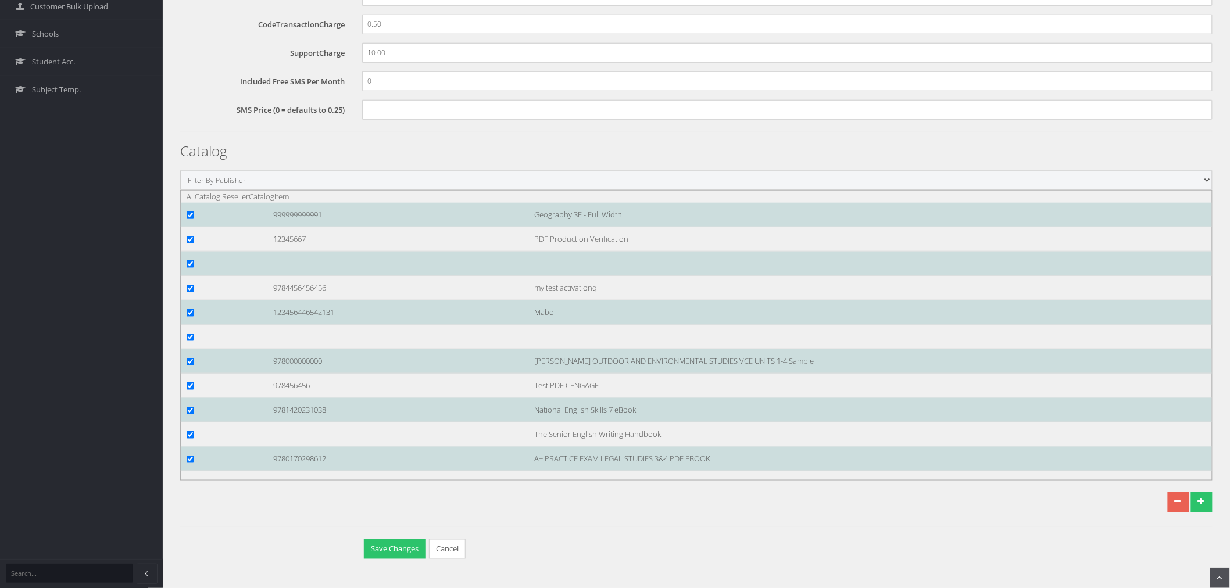
click at [518, 177] on select "Filter By Publisher Resources for English Academic Learning (REAL) ATAR Notes S…" at bounding box center [696, 180] width 1033 height 20
select select "4ddb3fea-784f-e411-817c-00155d7a4405"
click at [180, 190] on select "Filter By Publisher Resources for English Academic Learning (REAL) ATAR Notes S…" at bounding box center [696, 180] width 1033 height 20
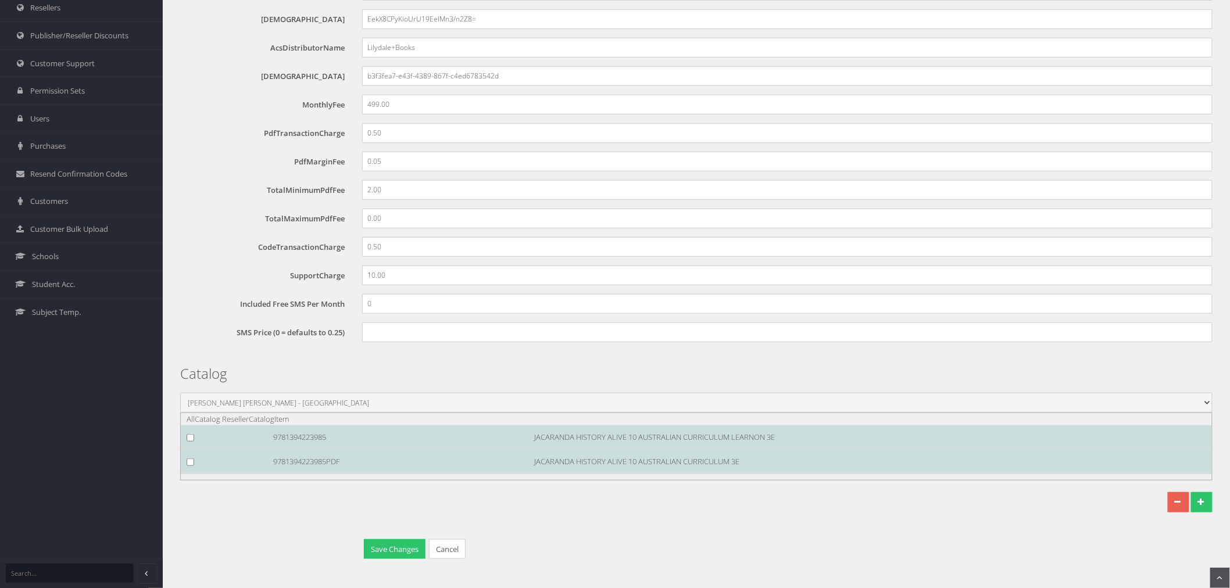
scroll to position [219, 0]
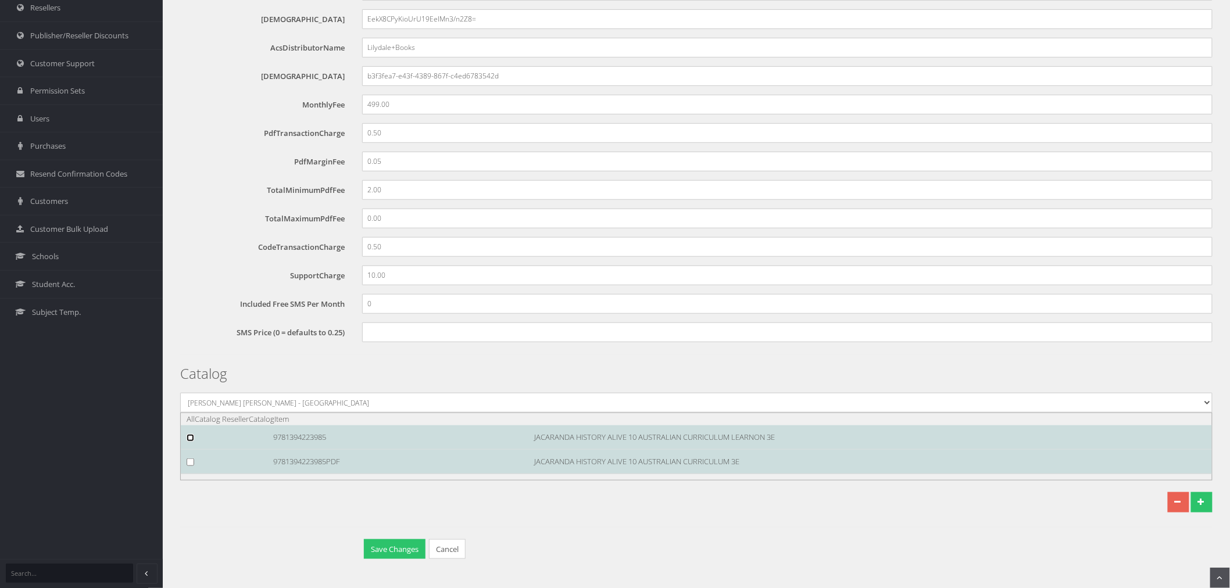
click at [191, 439] on input "checkbox" at bounding box center [191, 438] width 8 height 8
checkbox input "true"
click at [192, 460] on input "checkbox" at bounding box center [191, 463] width 8 height 8
checkbox input "true"
click at [299, 466] on div "9781394223985PDF" at bounding box center [395, 462] width 261 height 12
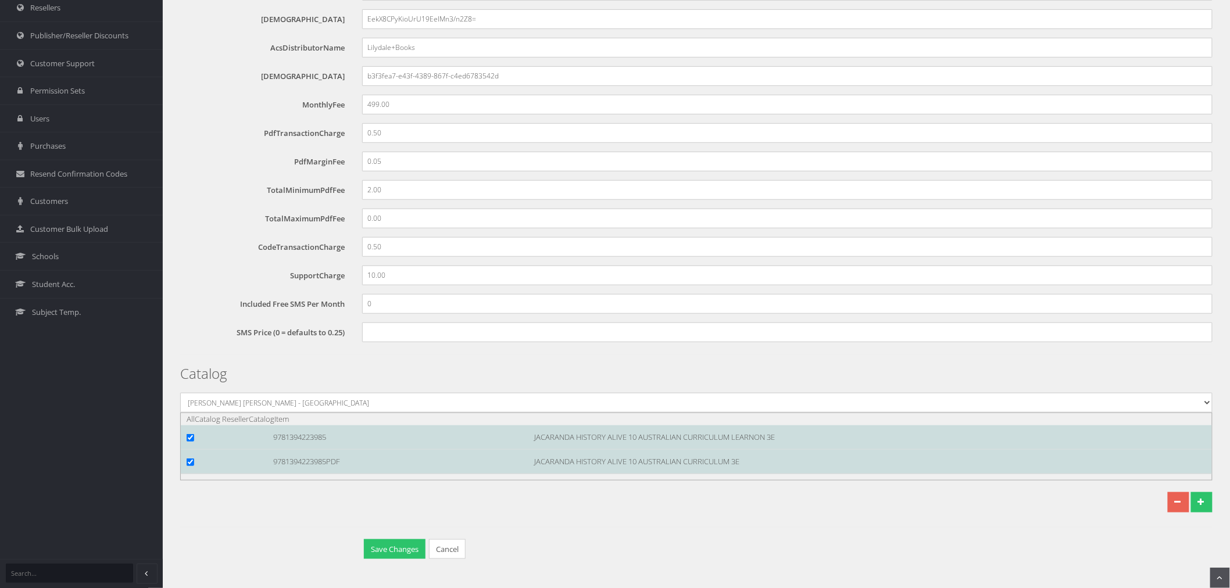
click at [299, 466] on div "9781394223985PDF" at bounding box center [395, 462] width 261 height 12
copy div "9781394223985PDF"
click at [385, 553] on button "Save Changes" at bounding box center [395, 550] width 62 height 20
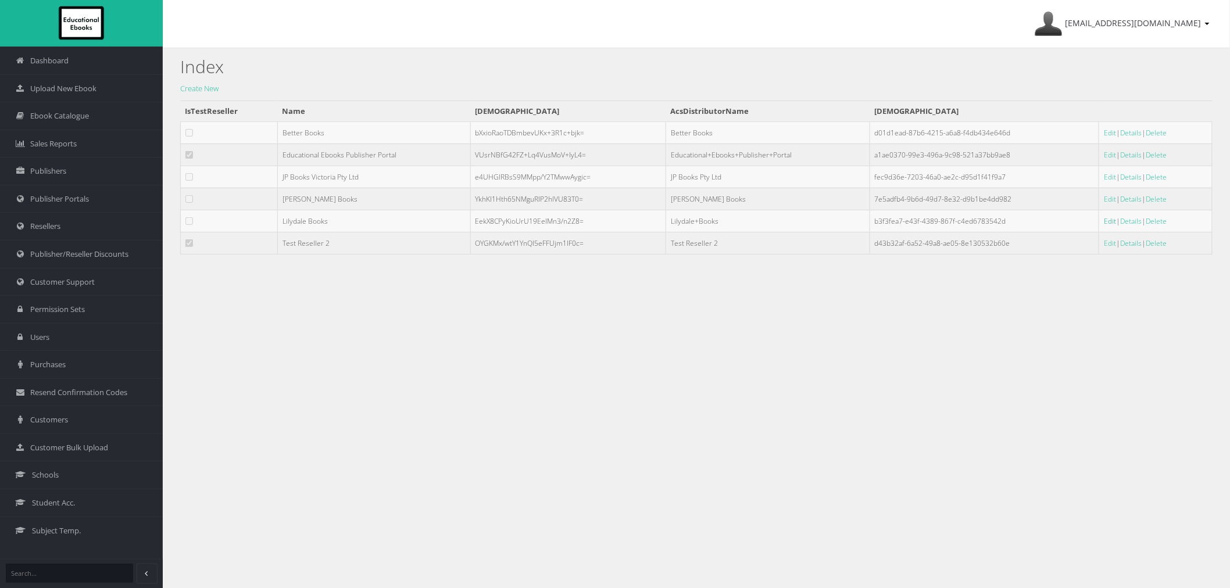
click at [1104, 223] on link "Edit" at bounding box center [1110, 221] width 12 height 10
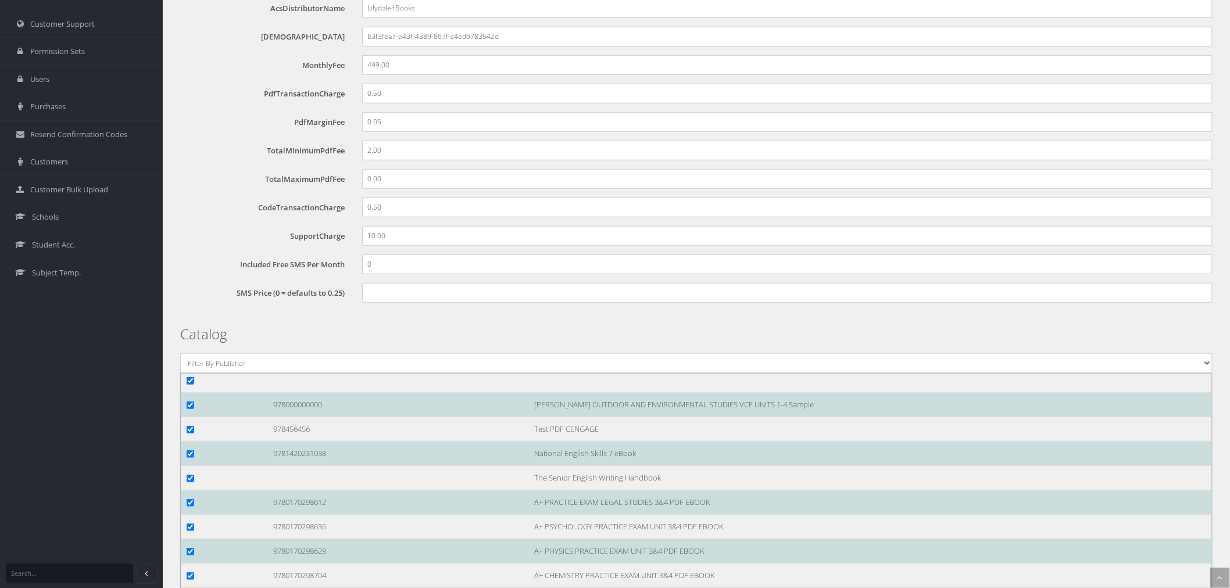
scroll to position [258, 0]
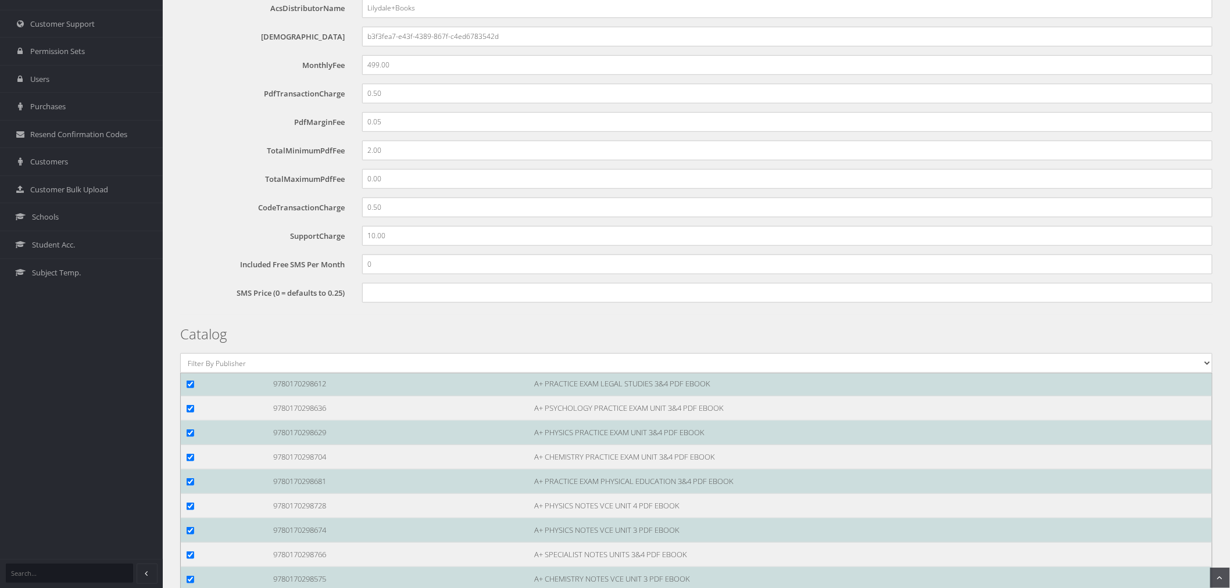
click at [278, 352] on div "Reseller IsTestReseller Name Lilydale Books SmsSender Ticket Notification Email…" at bounding box center [696, 285] width 1033 height 922
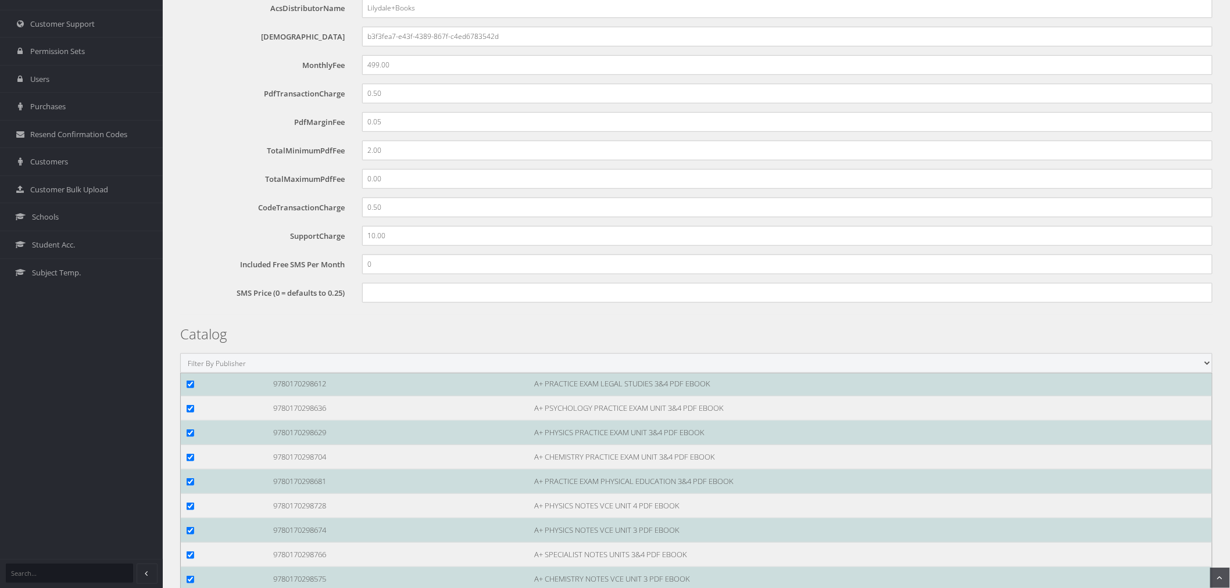
click at [277, 365] on select "Filter By Publisher Resources for English Academic Learning (REAL) ATAR Notes S…" at bounding box center [696, 364] width 1033 height 20
select select "4ddb3fea-784f-e411-817c-00155d7a4405"
click at [180, 373] on select "Filter By Publisher Resources for English Academic Learning (REAL) ATAR Notes S…" at bounding box center [696, 364] width 1033 height 20
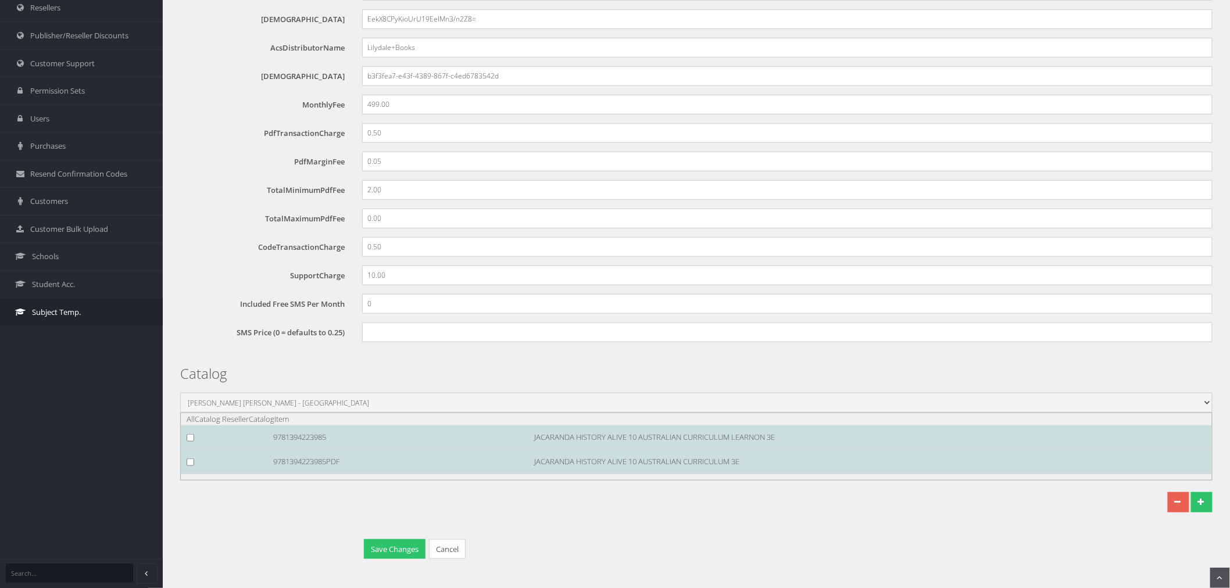
scroll to position [0, 0]
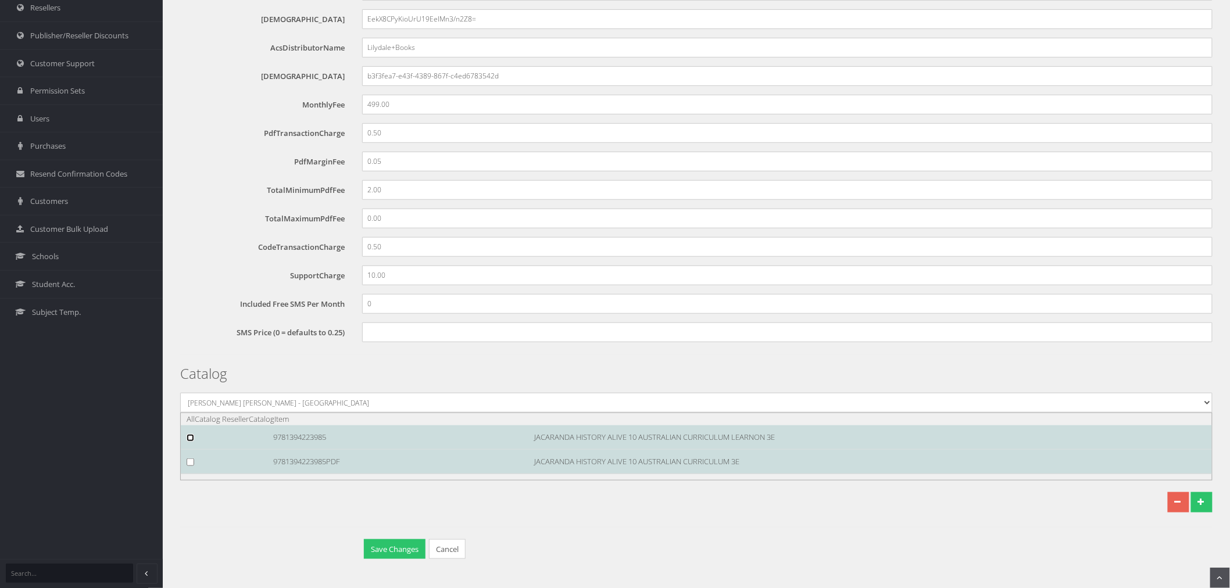
click at [190, 438] on input "checkbox" at bounding box center [191, 438] width 8 height 8
checkbox input "true"
click at [191, 460] on input "checkbox" at bounding box center [191, 463] width 8 height 8
checkbox input "true"
click at [377, 555] on button "Save Changes" at bounding box center [395, 550] width 62 height 20
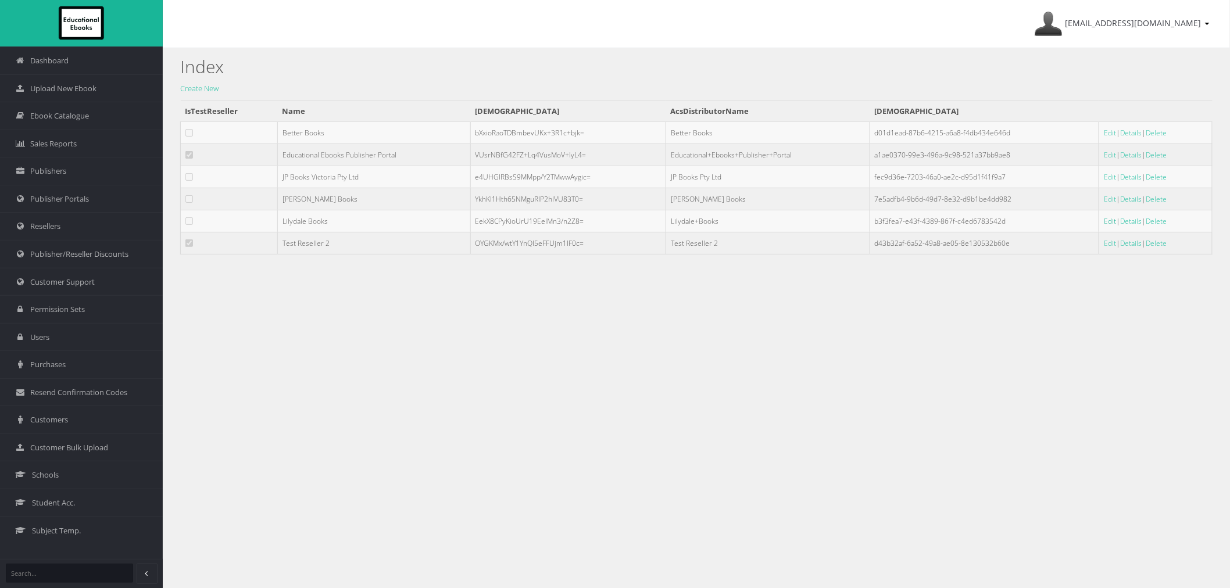
click at [1104, 219] on link "Edit" at bounding box center [1110, 221] width 12 height 10
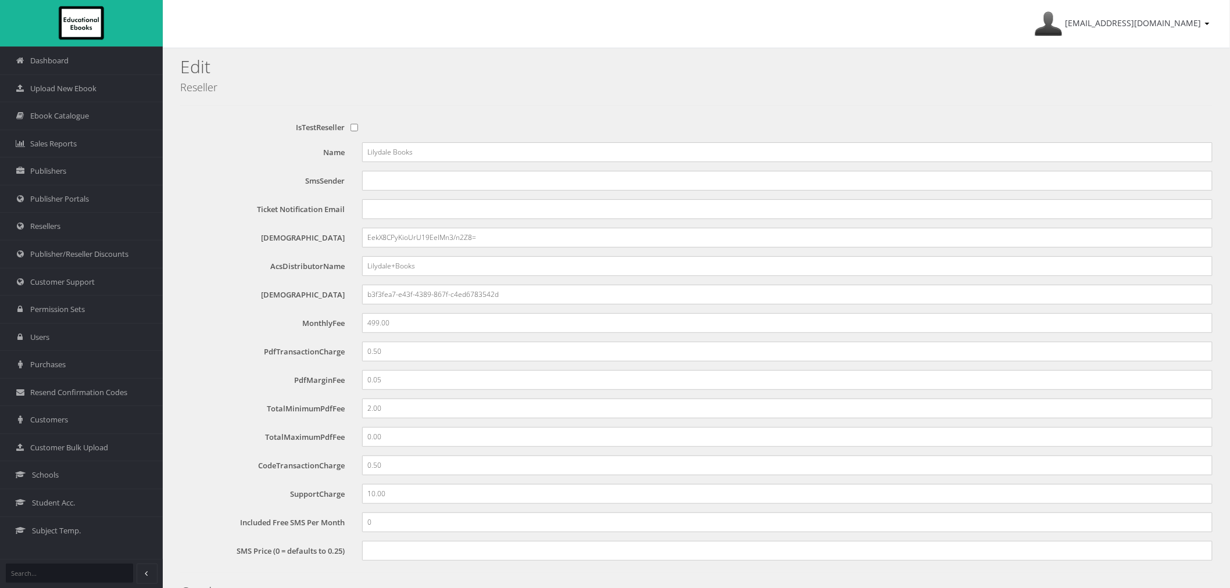
scroll to position [442, 0]
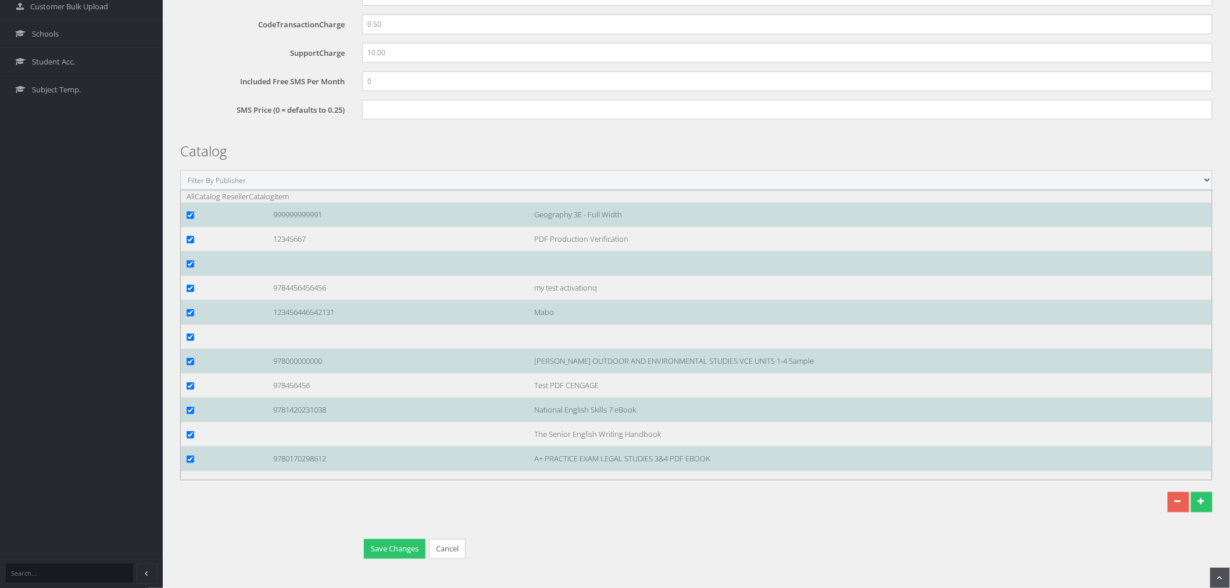
click at [276, 181] on select "Filter By Publisher Resources for English Academic Learning (REAL) ATAR Notes S…" at bounding box center [696, 180] width 1033 height 20
select select "4ddb3fea-784f-e411-817c-00155d7a4405"
click at [180, 190] on select "Filter By Publisher Resources for English Academic Learning (REAL) ATAR Notes S…" at bounding box center [696, 180] width 1033 height 20
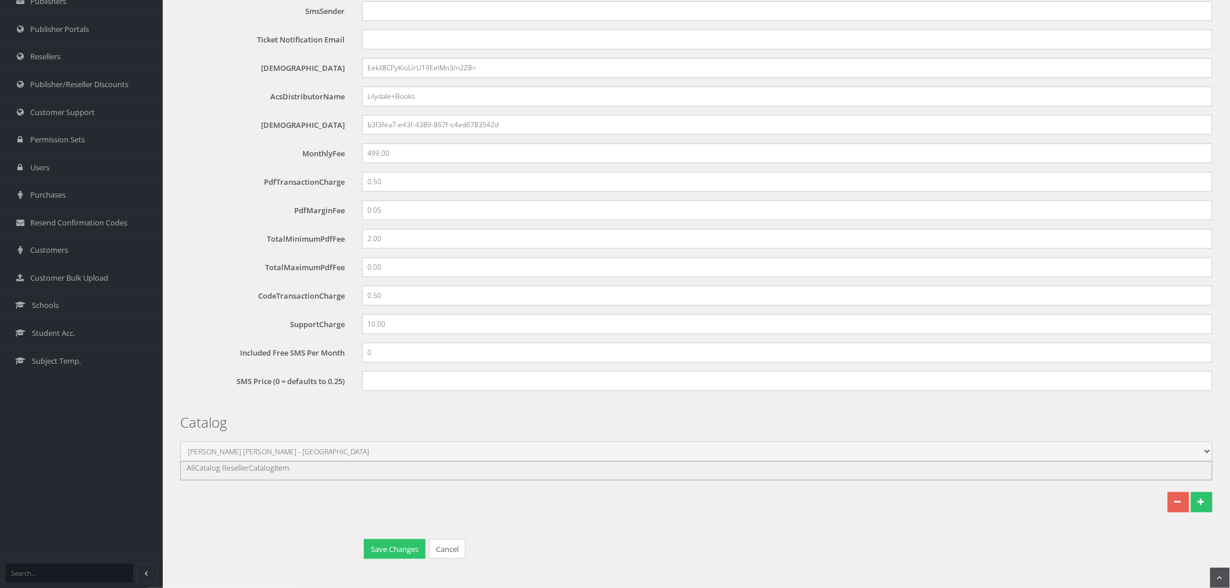
scroll to position [170, 0]
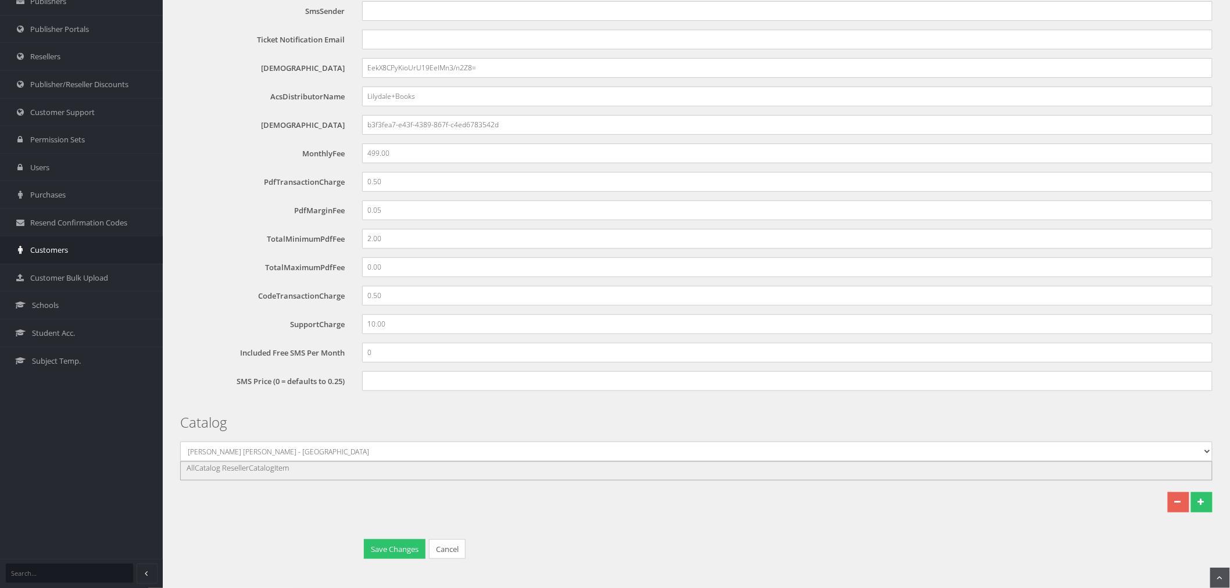
click at [58, 251] on span "Customers" at bounding box center [49, 250] width 38 height 11
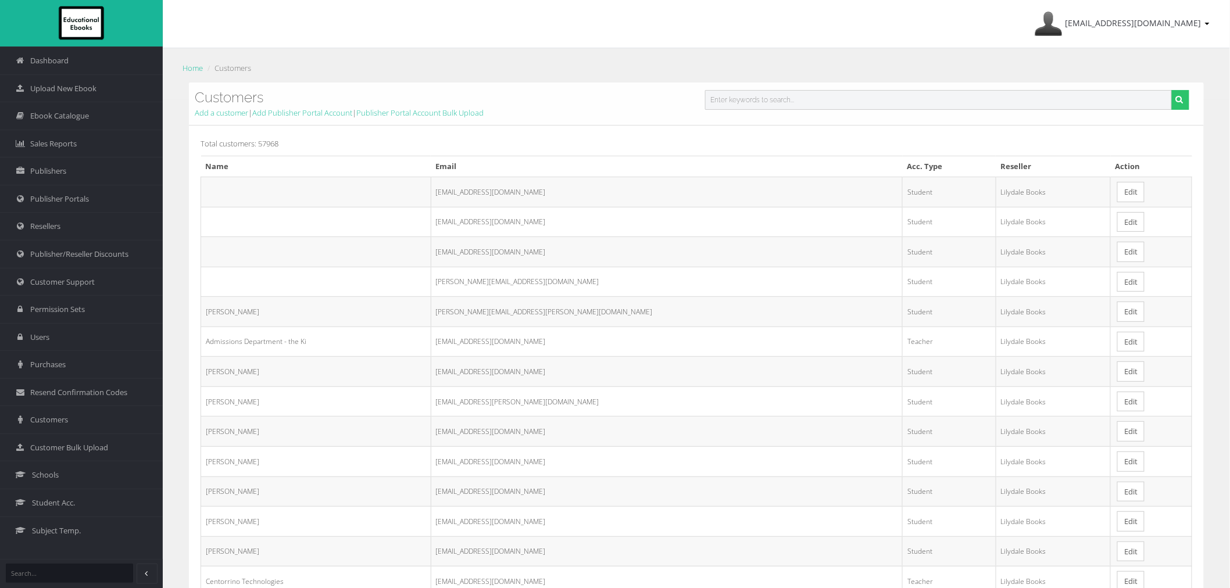
click at [774, 100] on input "text" at bounding box center [938, 100] width 467 height 20
paste input "[PERSON_NAME][EMAIL_ADDRESS][DOMAIN_NAME]"
type input "[PERSON_NAME][EMAIL_ADDRESS][DOMAIN_NAME]"
click at [1172, 90] on button "submit" at bounding box center [1181, 100] width 18 height 20
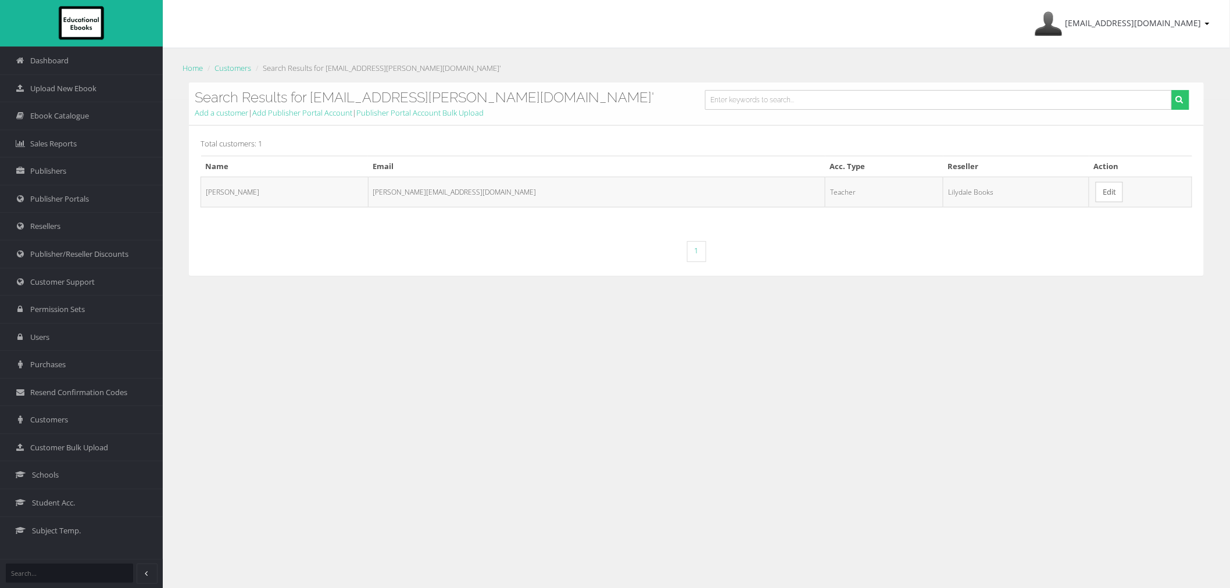
click at [1096, 199] on link "Edit" at bounding box center [1109, 192] width 27 height 20
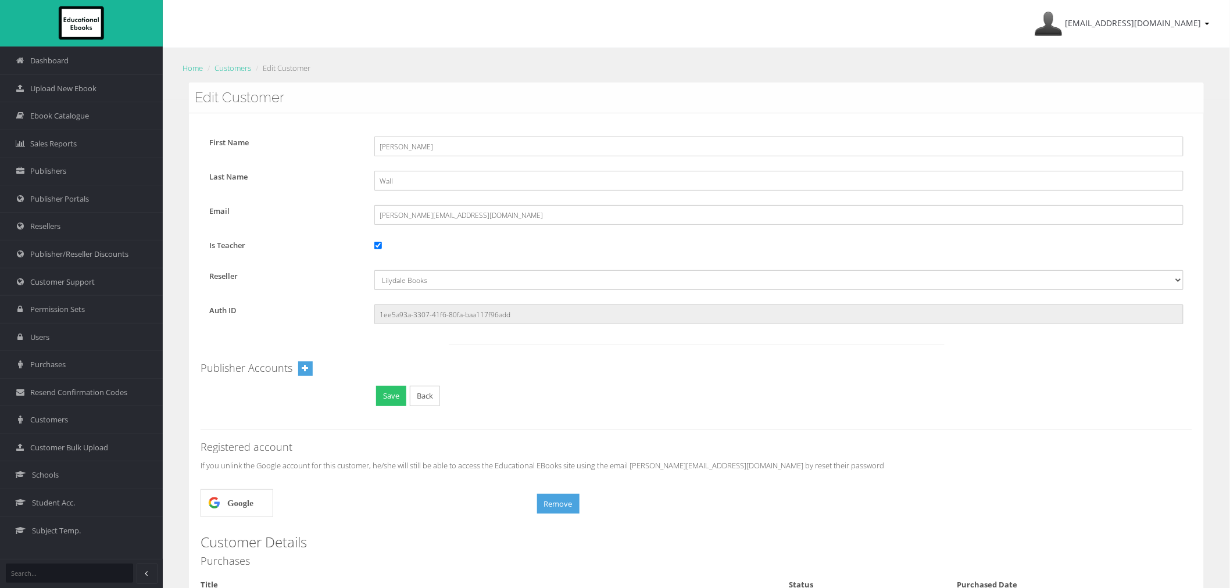
scroll to position [112, 0]
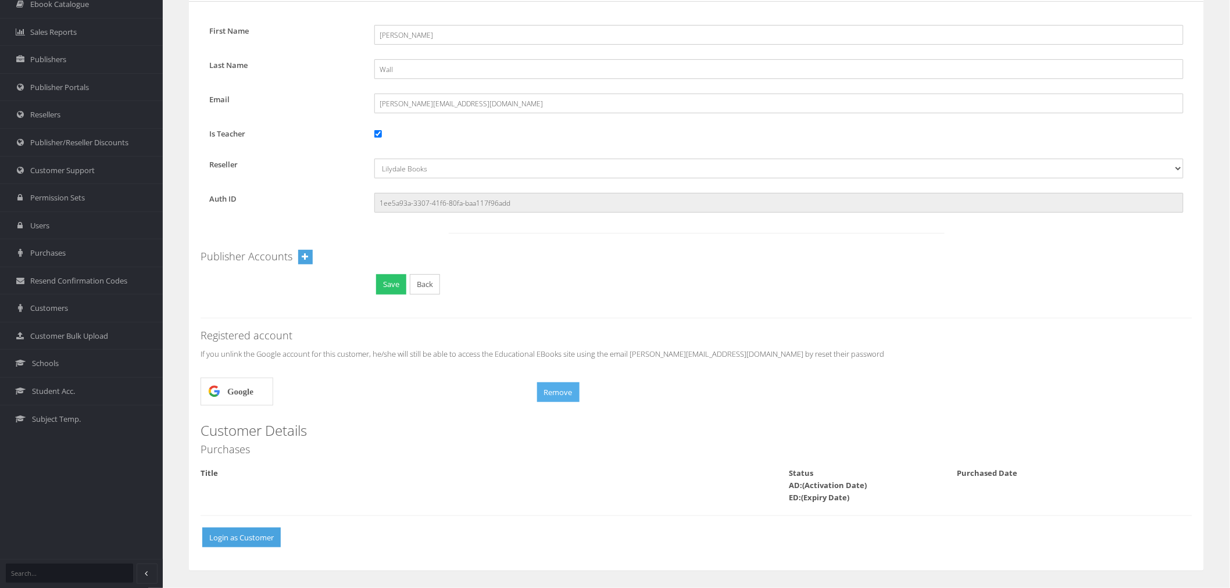
click at [554, 392] on button "Remove" at bounding box center [558, 393] width 42 height 20
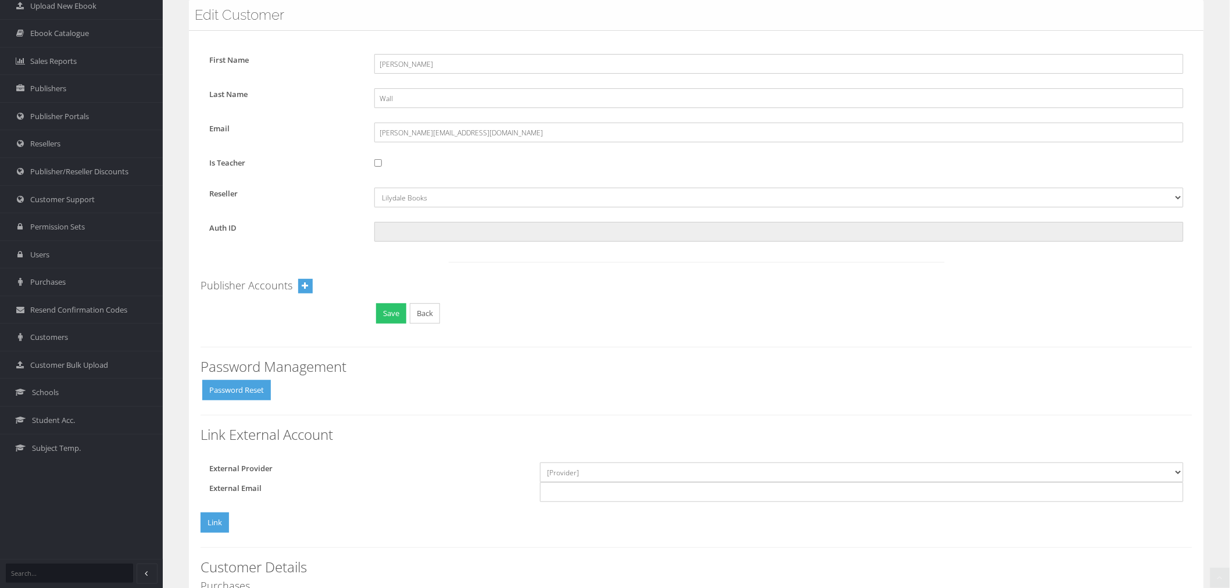
scroll to position [194, 0]
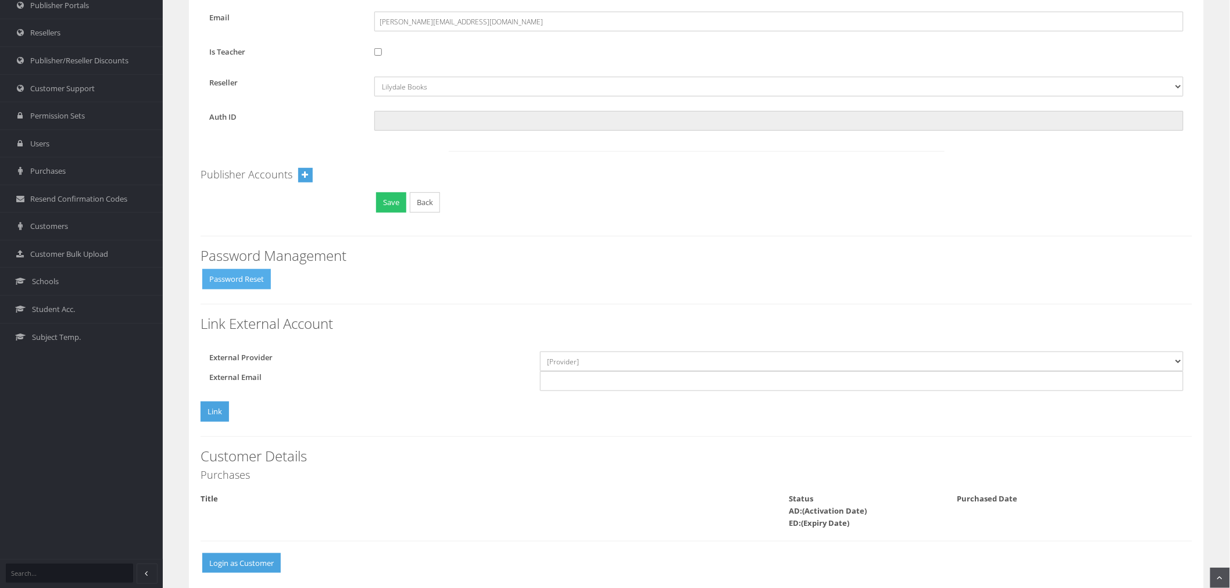
click at [252, 285] on button "Password Reset" at bounding box center [236, 279] width 69 height 20
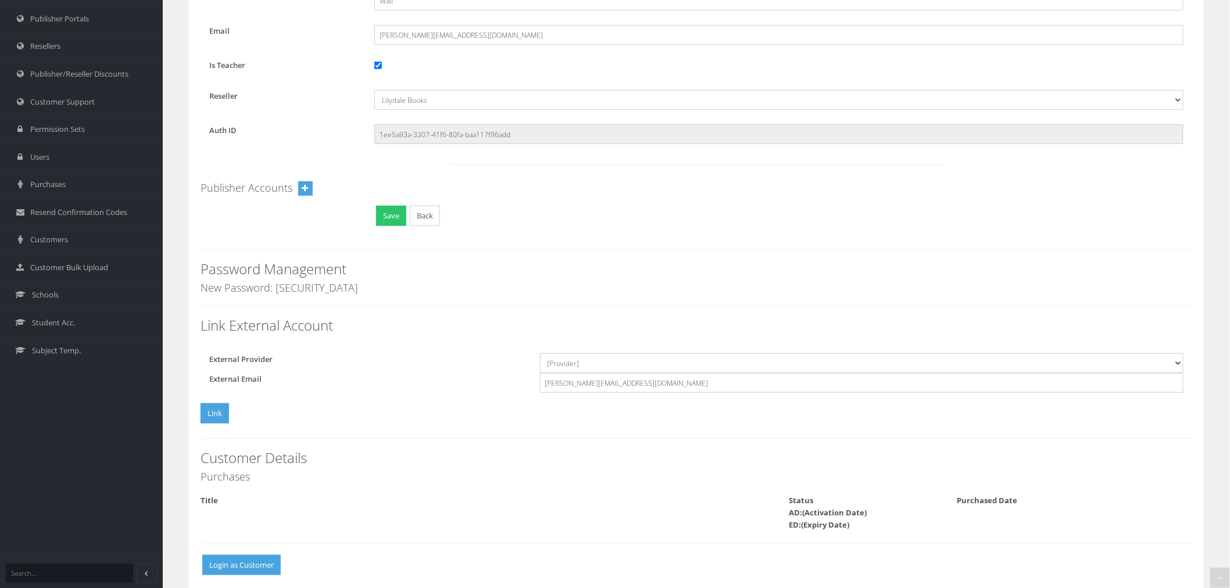
scroll to position [208, 0]
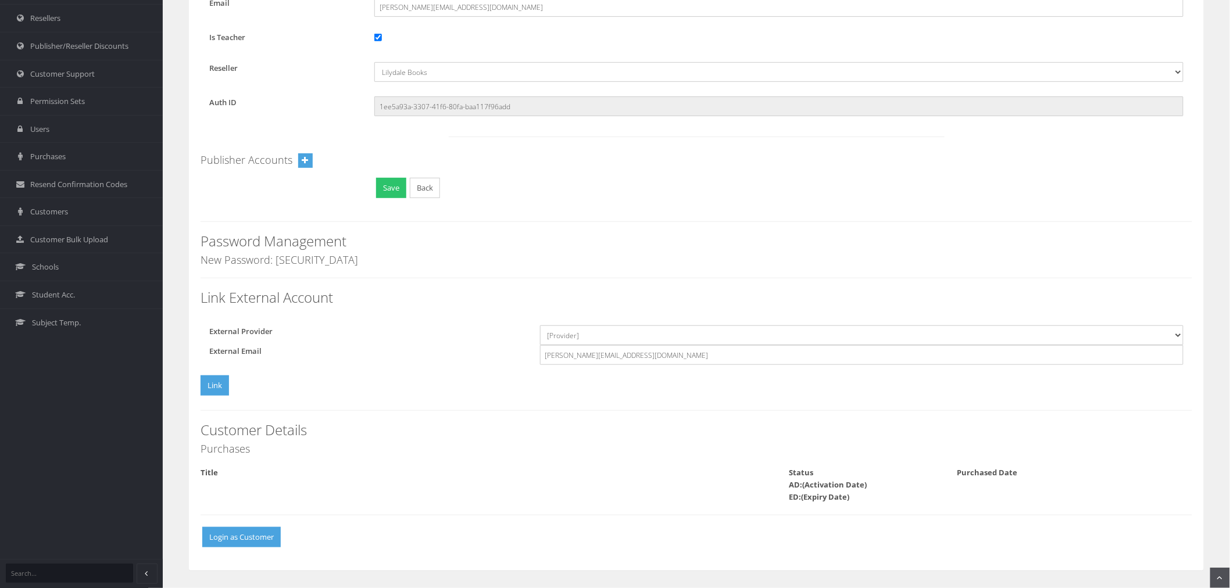
drag, startPoint x: 323, startPoint y: 258, endPoint x: 274, endPoint y: 260, distance: 48.9
click at [274, 260] on h4 "New Password: [SECURITY_DATA]" at bounding box center [697, 261] width 992 height 12
copy h4 ")LDAv2Gy"
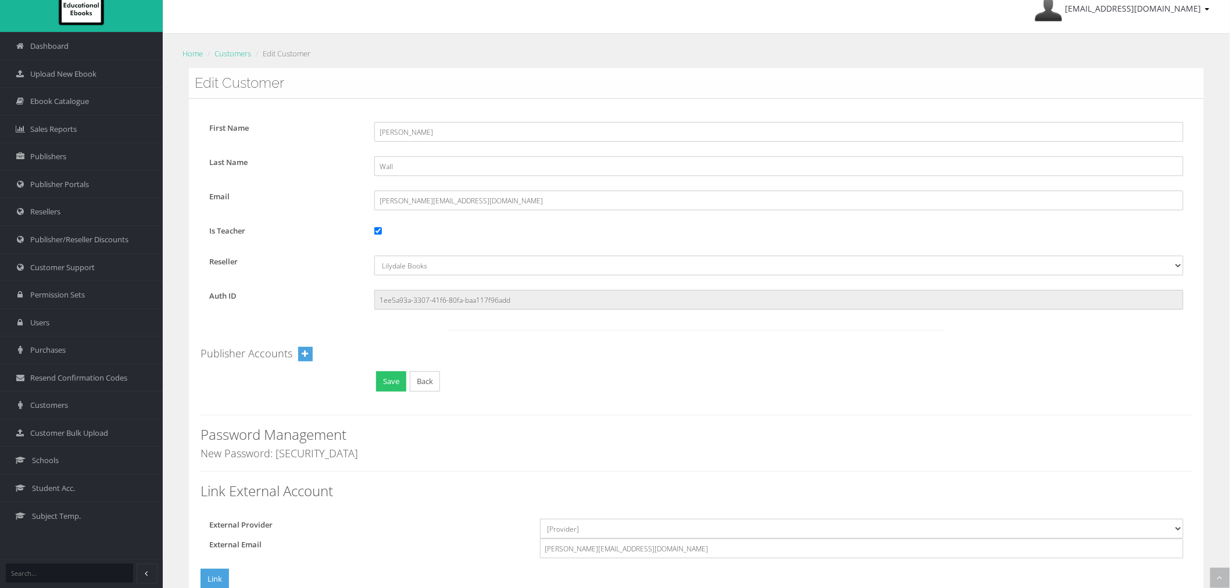
scroll to position [0, 0]
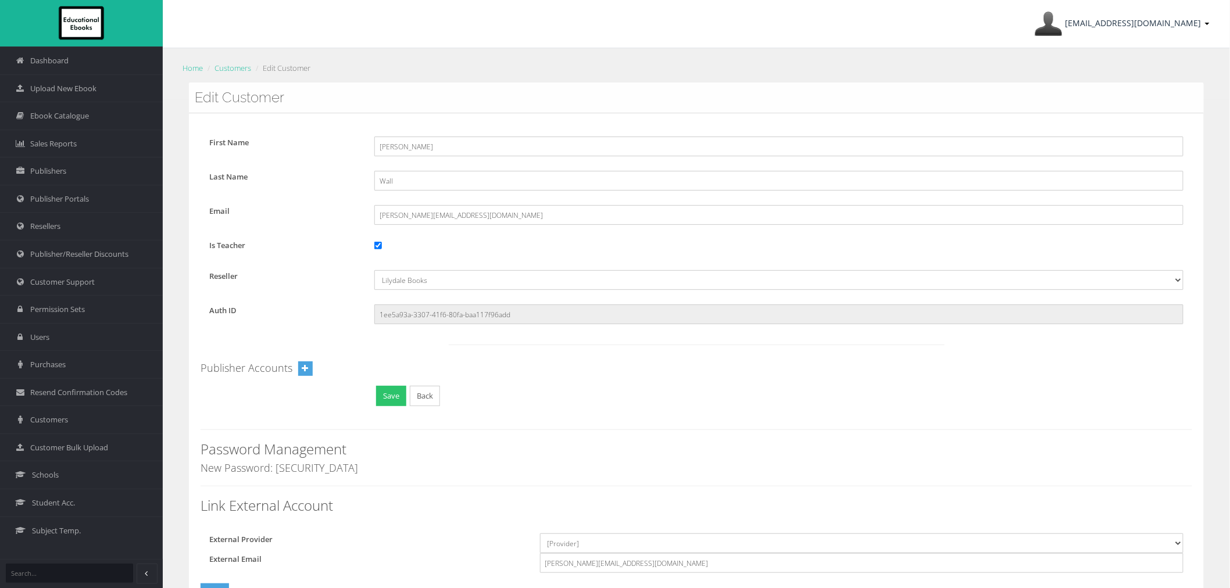
drag, startPoint x: 1086, startPoint y: 22, endPoint x: 1089, endPoint y: 31, distance: 9.7
click at [1086, 22] on span "[EMAIL_ADDRESS][DOMAIN_NAME]" at bounding box center [1134, 22] width 136 height 11
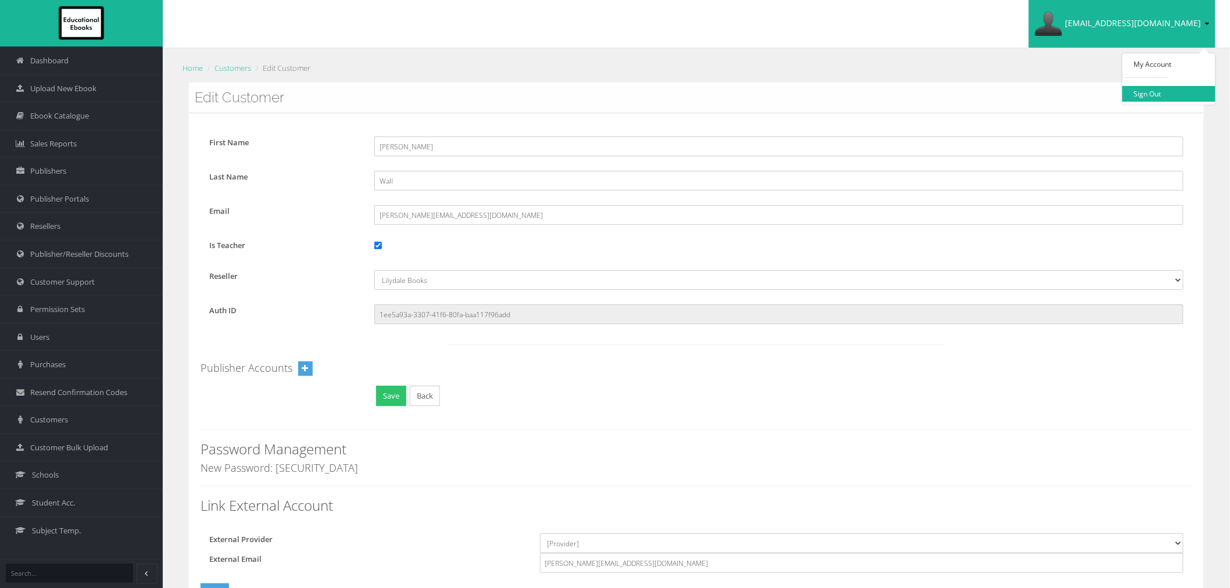
click at [1132, 94] on link "Sign Out" at bounding box center [1169, 94] width 93 height 16
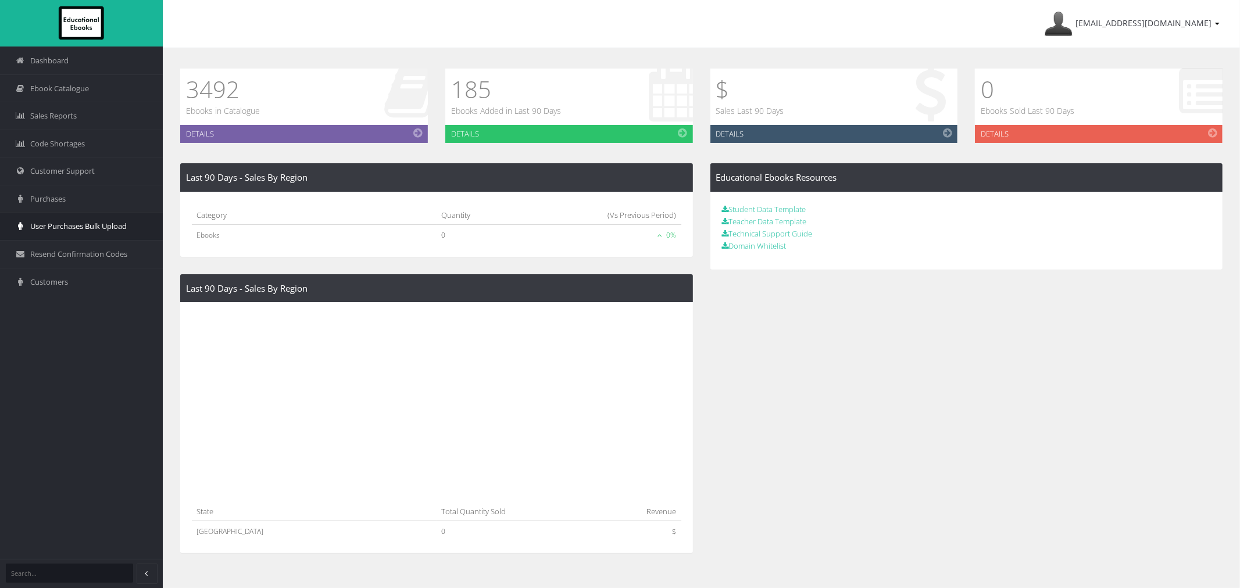
click at [99, 235] on link "User Purchases Bulk Upload" at bounding box center [81, 226] width 163 height 28
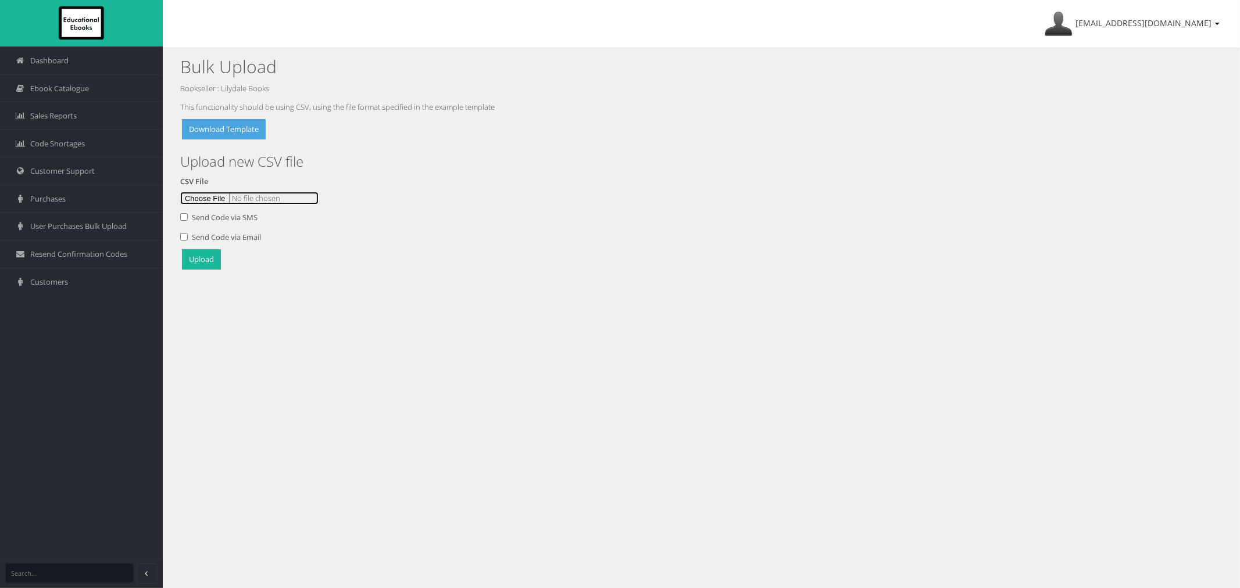
click at [211, 192] on input "file" at bounding box center [249, 198] width 138 height 13
type input "C:\fakepath\Edinburgh Teacher resource Jeanette 9Sept.csv"
click at [205, 249] on button "Upload" at bounding box center [201, 259] width 39 height 20
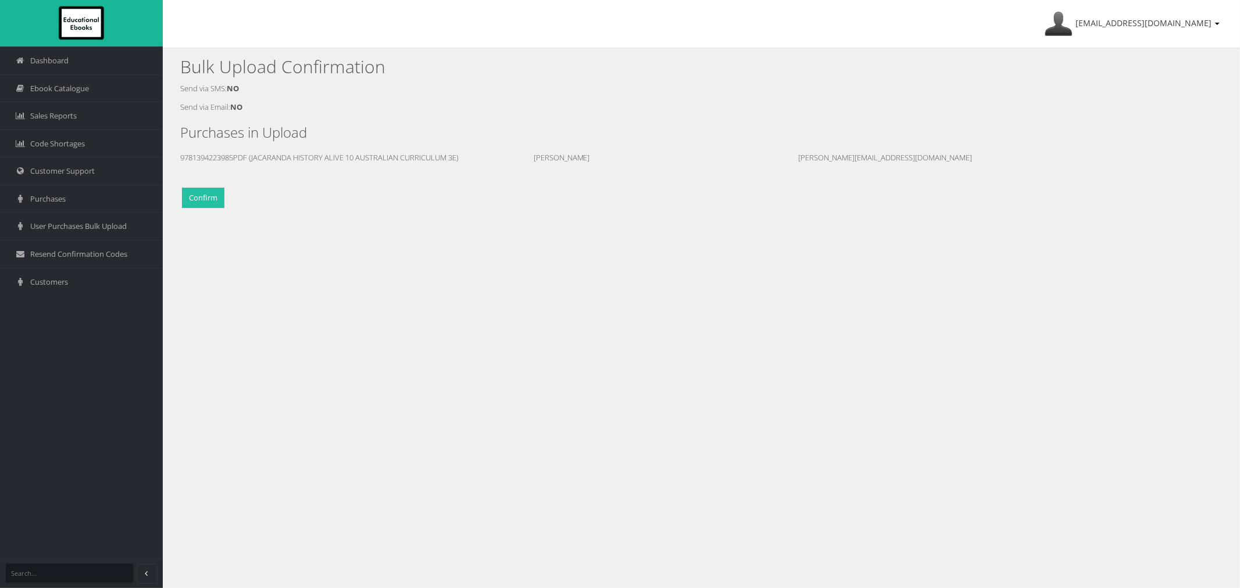
click at [210, 201] on button "Confirm" at bounding box center [203, 198] width 42 height 20
